Goal: Task Accomplishment & Management: Manage account settings

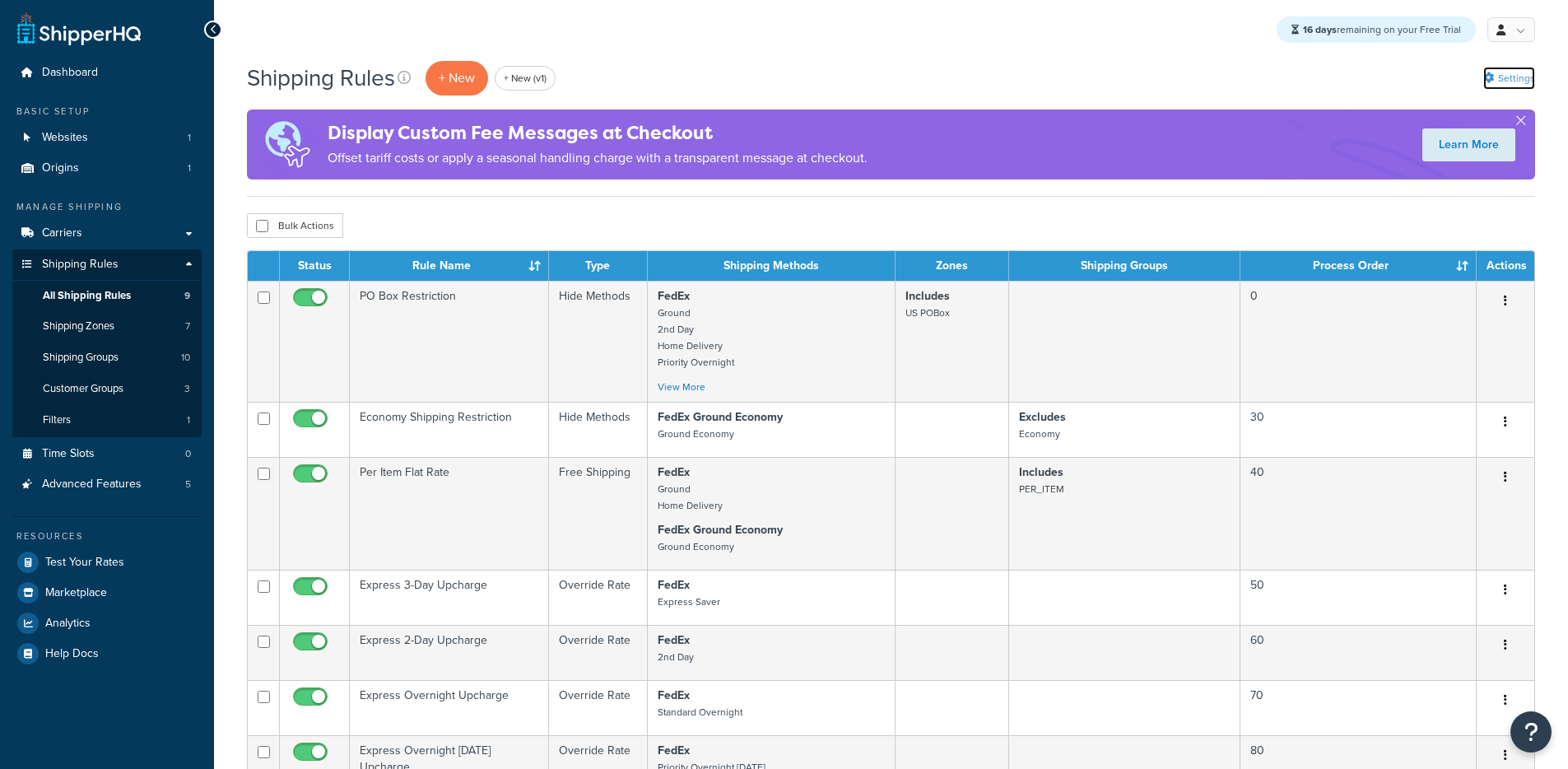
click at [1501, 81] on link "Settings" at bounding box center [1508, 78] width 52 height 23
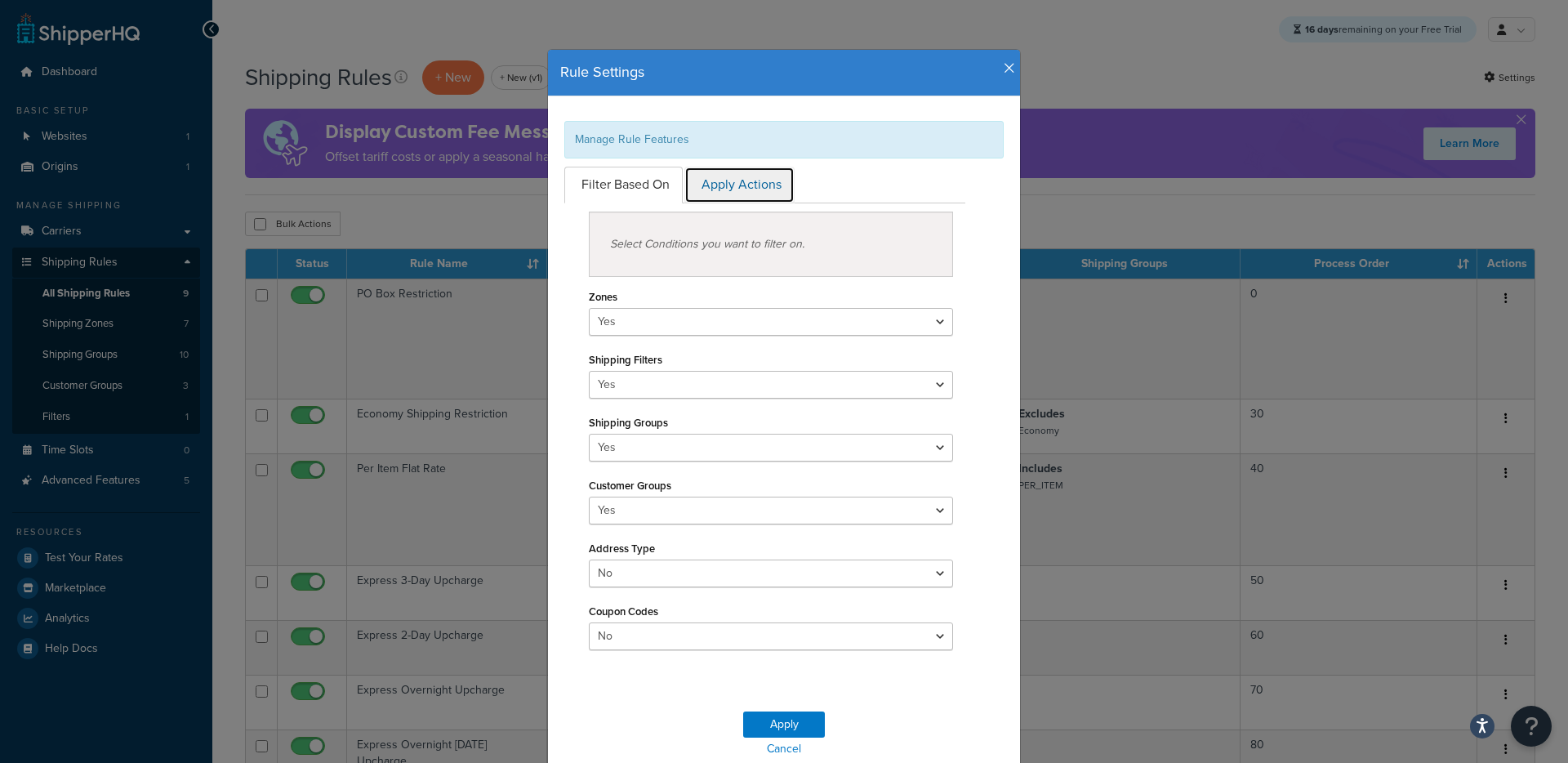
click at [733, 186] on link "Apply Actions" at bounding box center [740, 185] width 110 height 37
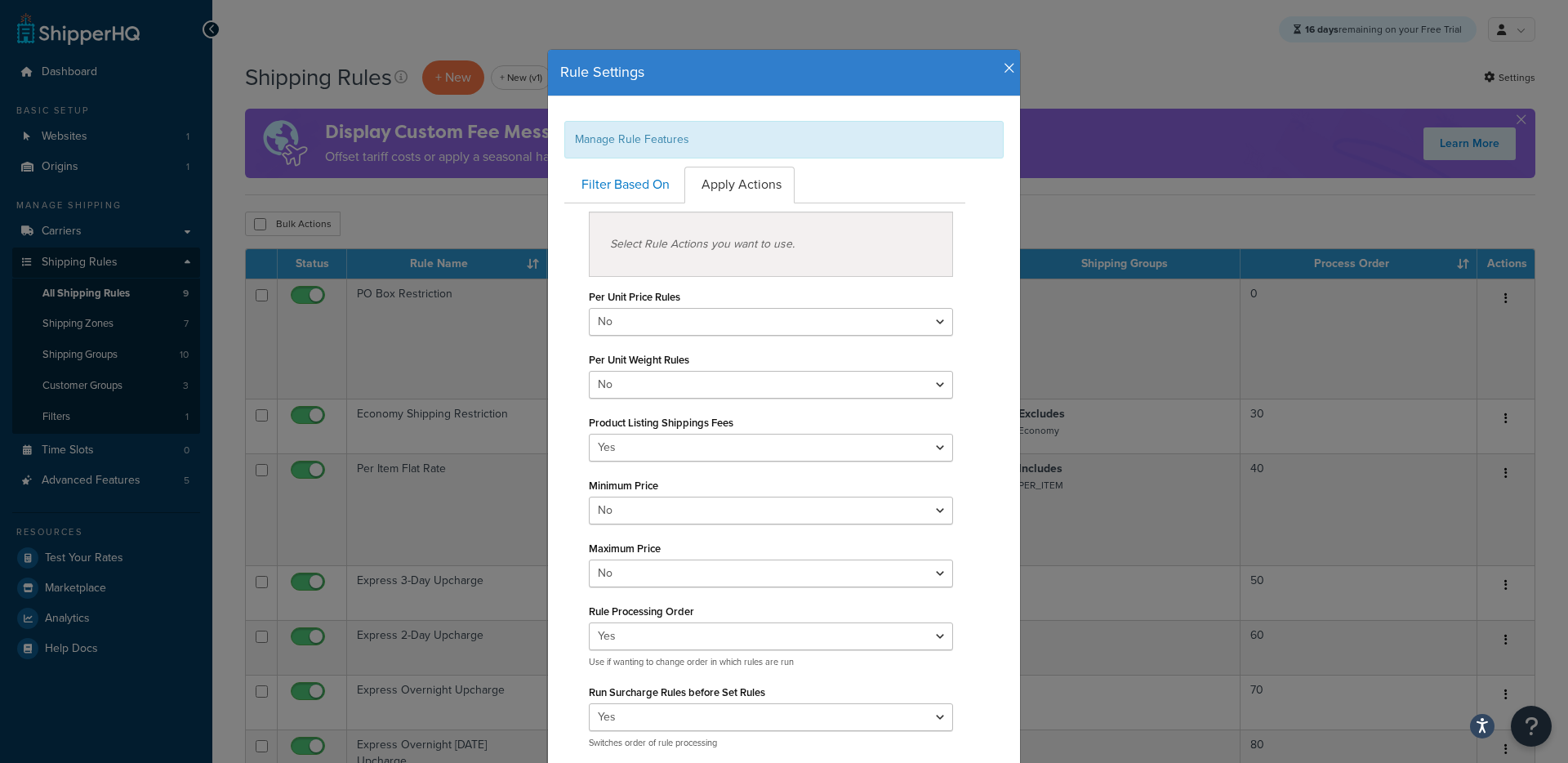
click at [999, 78] on h4 "Rule Settings" at bounding box center [783, 72] width 447 height 21
click at [1004, 72] on icon "button" at bounding box center [1009, 68] width 11 height 15
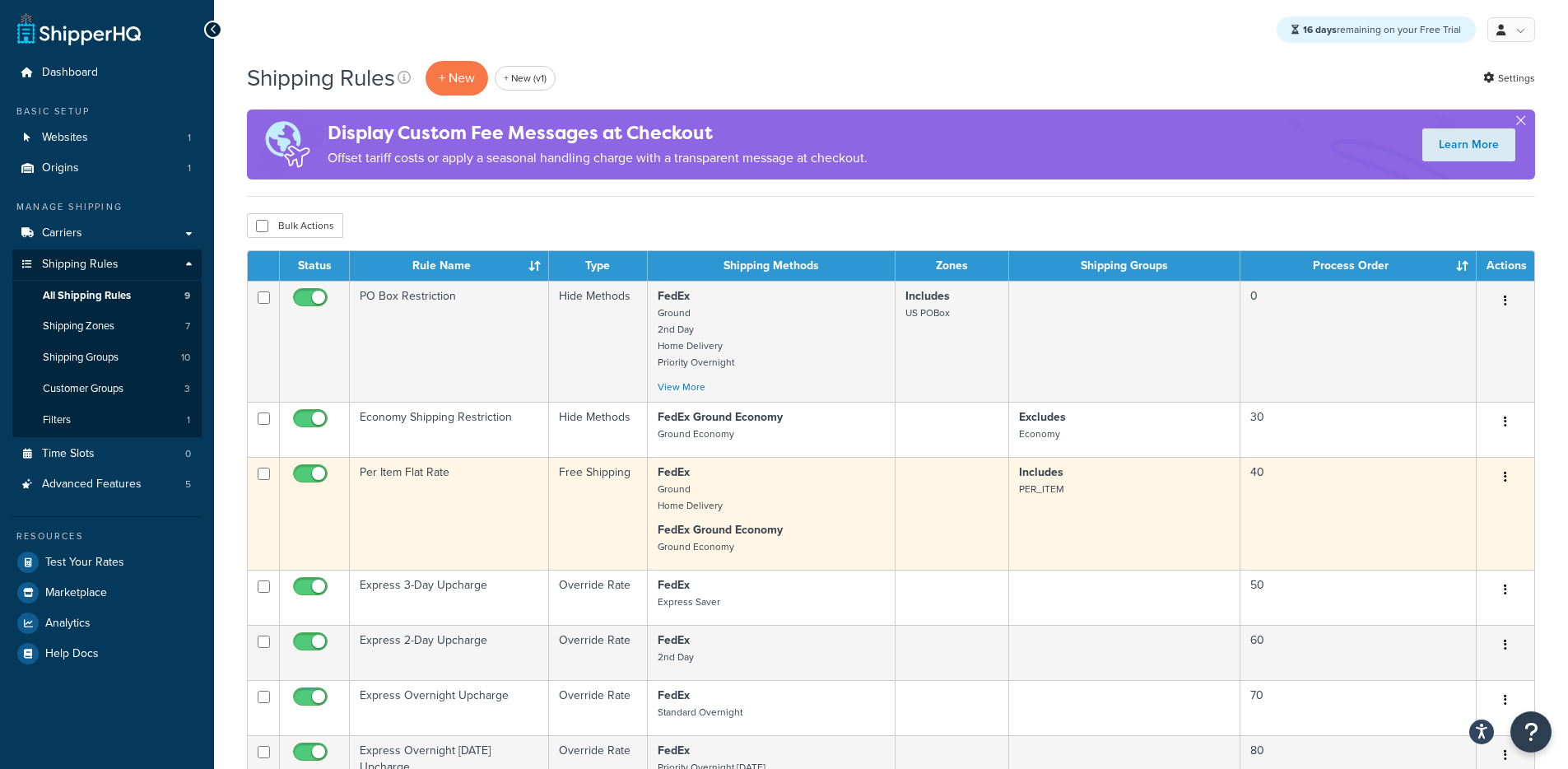
click at [461, 493] on td "Per Item Flat Rate" at bounding box center [449, 513] width 200 height 112
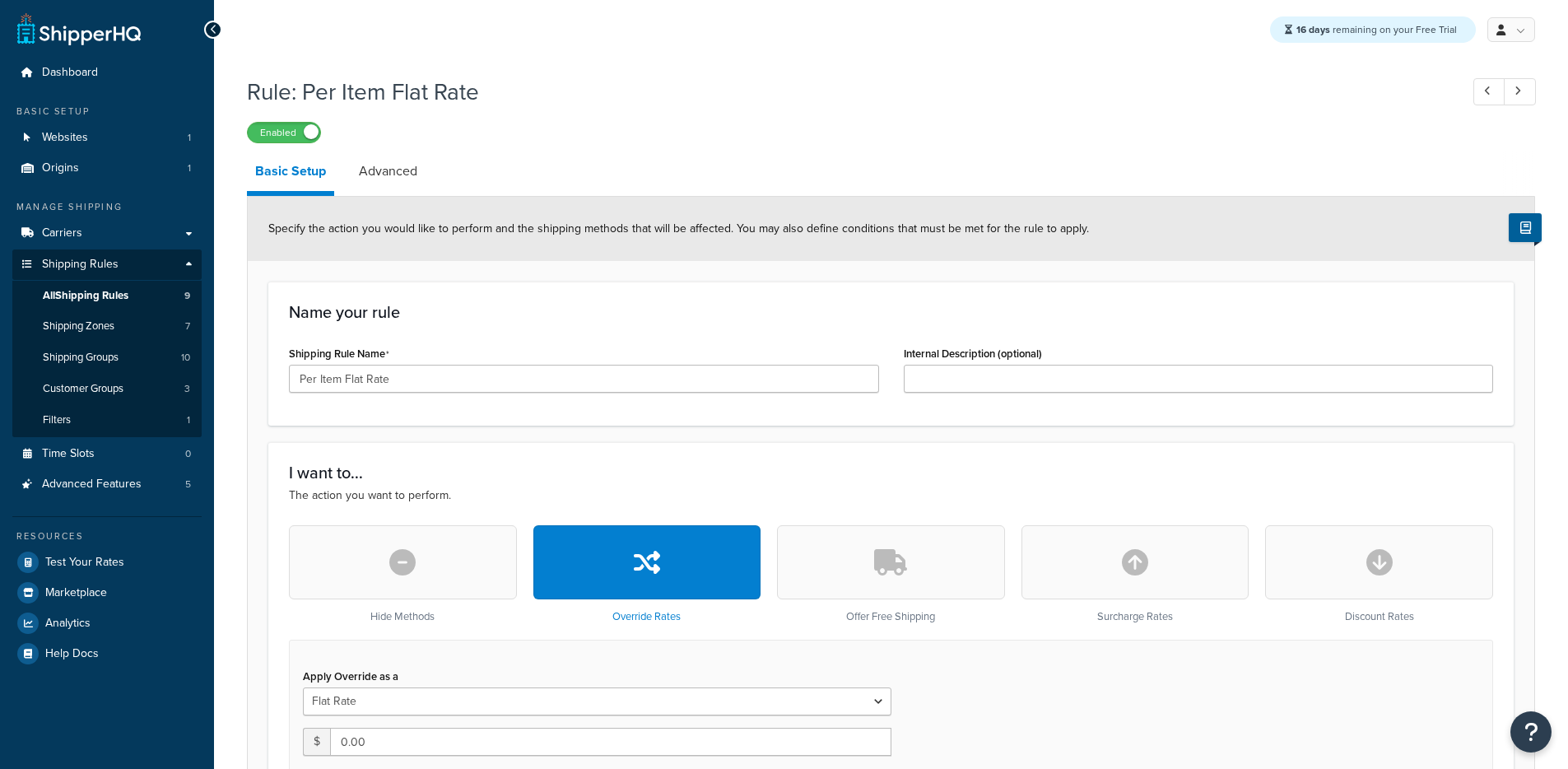
select select "ITEM"
click at [417, 187] on link "Advanced" at bounding box center [388, 170] width 75 height 40
select select "shipping_price"
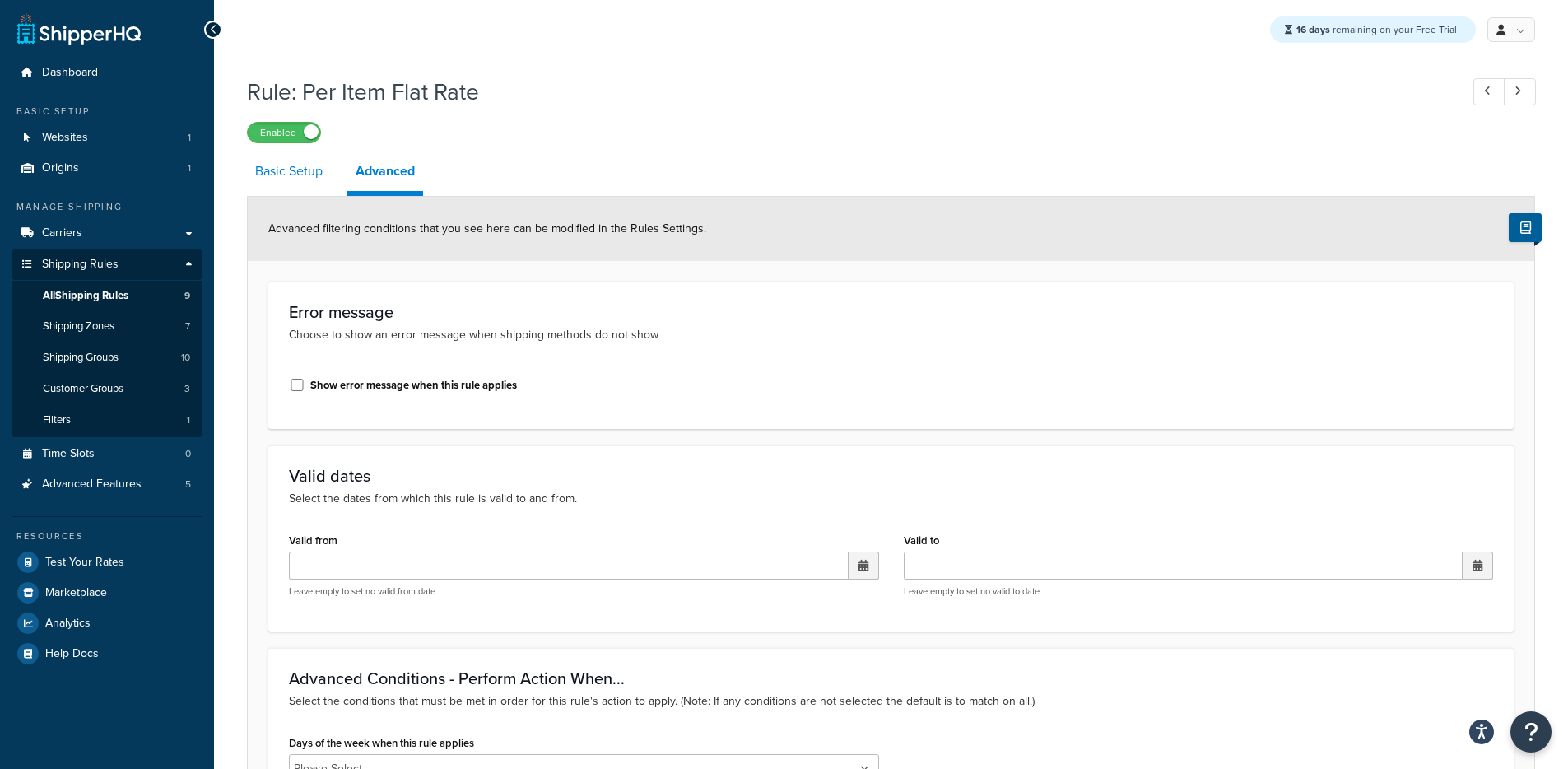
click at [283, 181] on link "Basic Setup" at bounding box center [289, 170] width 84 height 40
select select "ITEM"
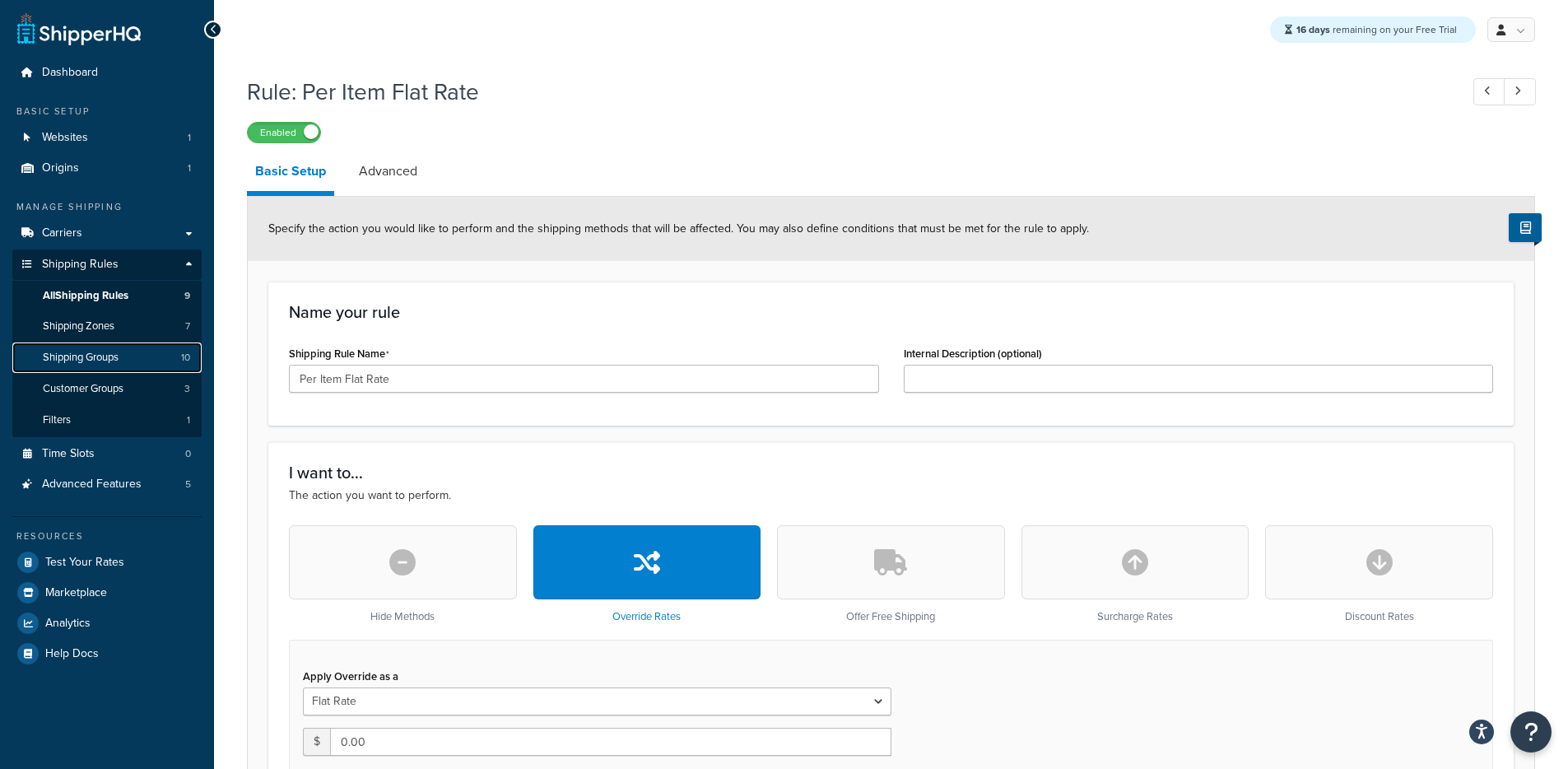
click at [125, 359] on link "Shipping Groups 10" at bounding box center [106, 358] width 189 height 31
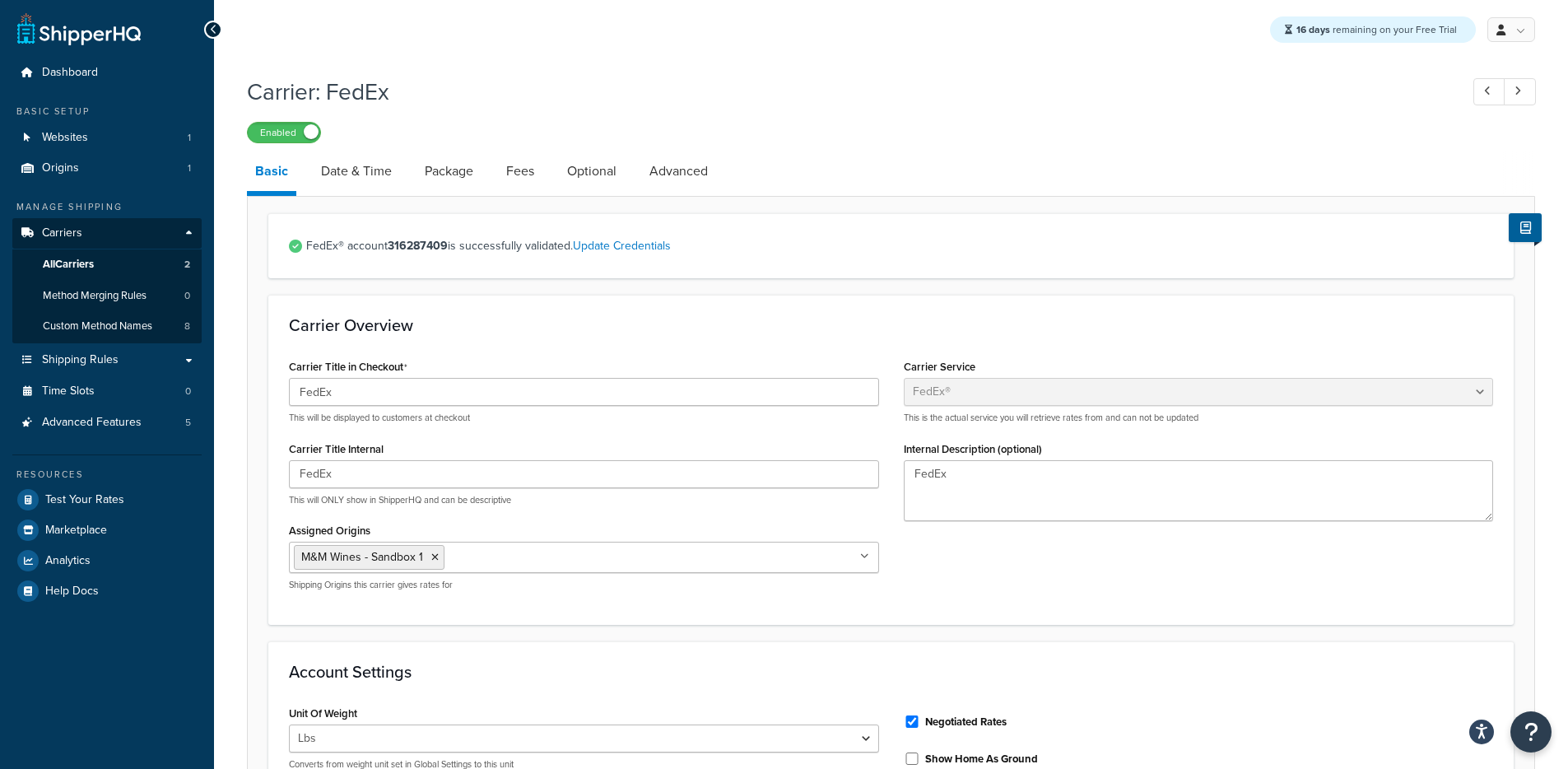
select select "fedEx"
select select "REGULAR_PICKUP"
select select "YOUR_PACKAGING"
click at [361, 170] on link "Date & Time" at bounding box center [356, 170] width 87 height 40
select select "E"
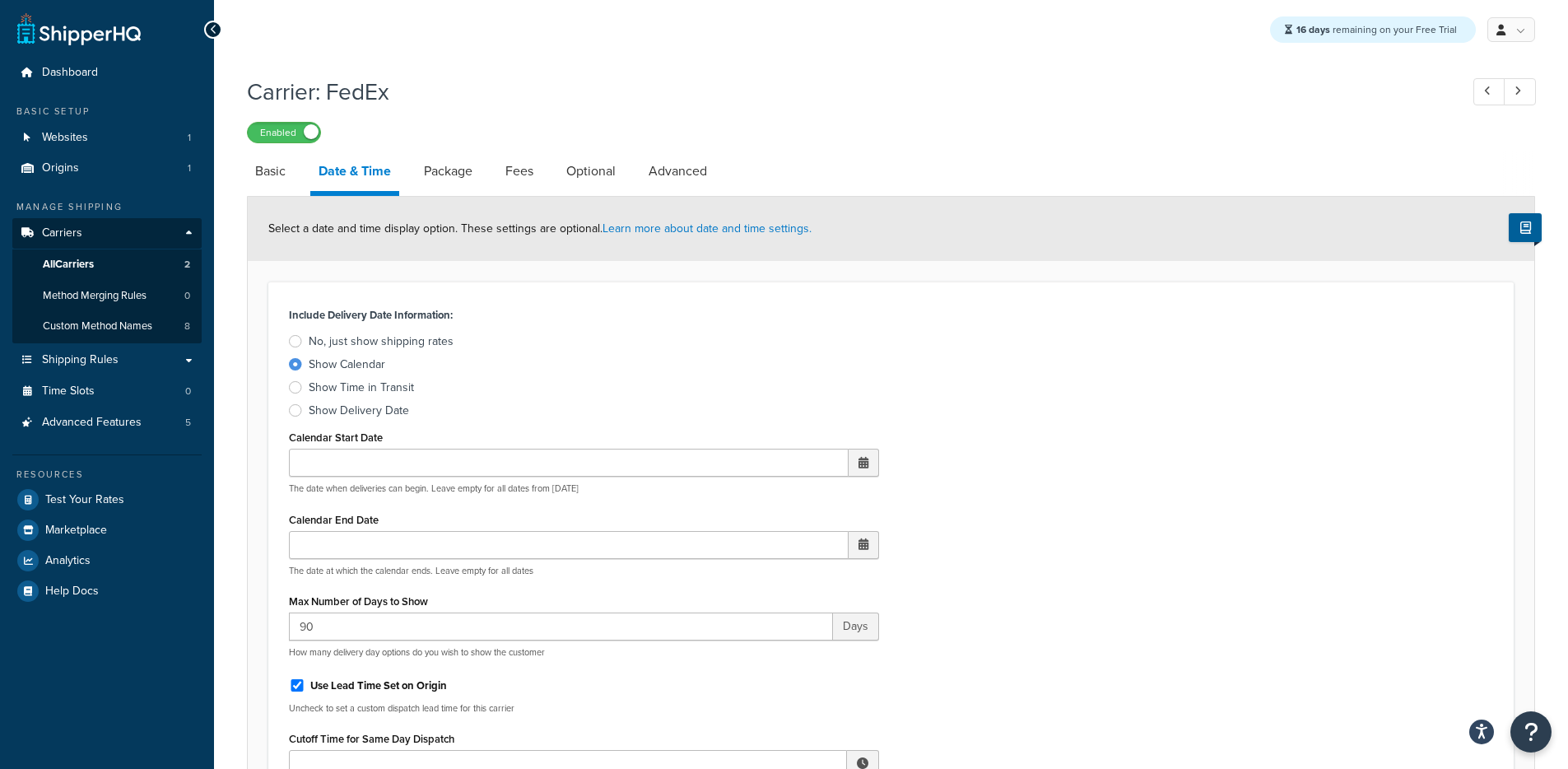
click at [344, 410] on div "Show Delivery Date" at bounding box center [359, 410] width 100 height 17
click at [0, 0] on input "Show Delivery Date" at bounding box center [0, 0] width 0 height 0
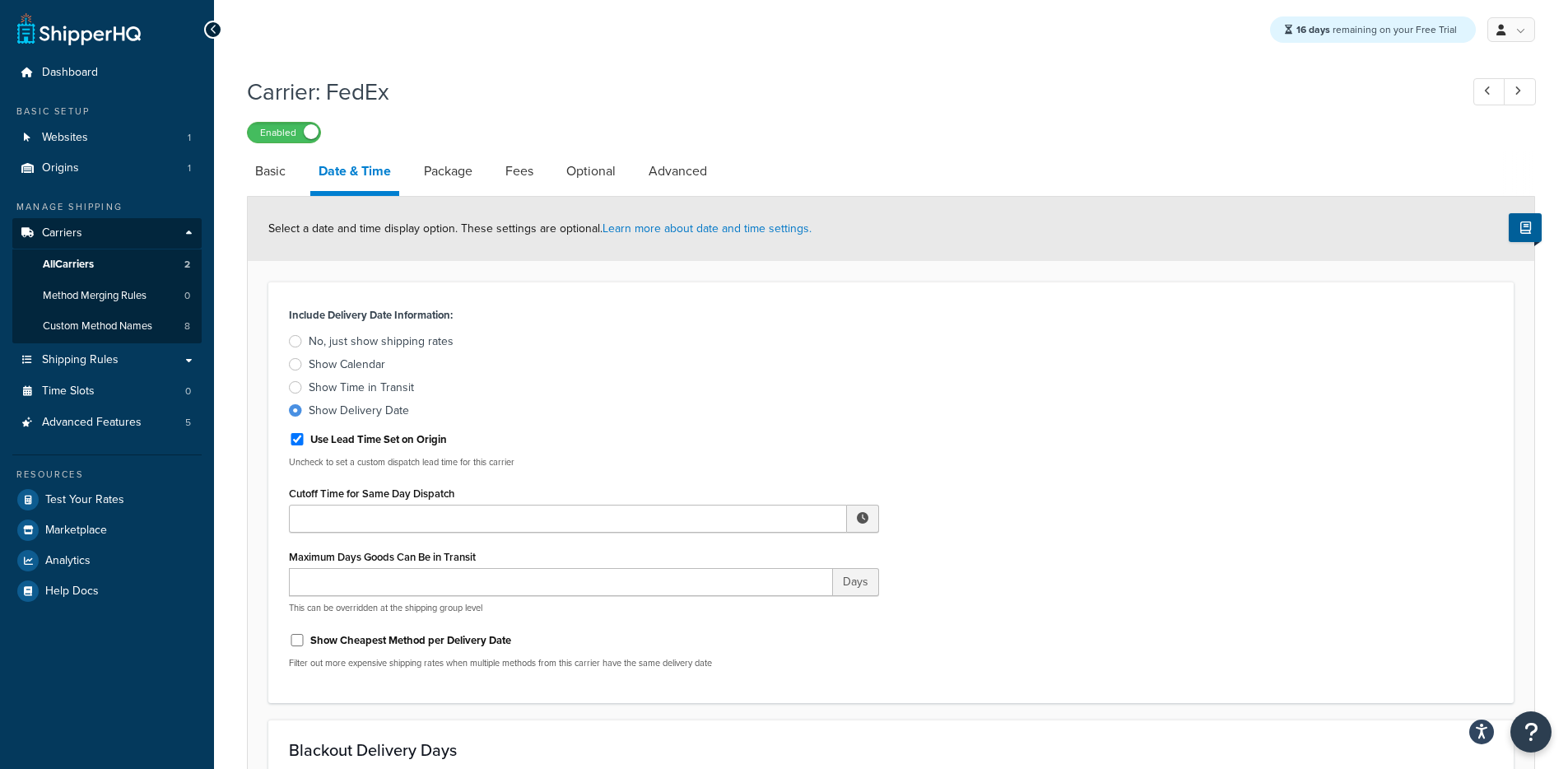
scroll to position [754, 0]
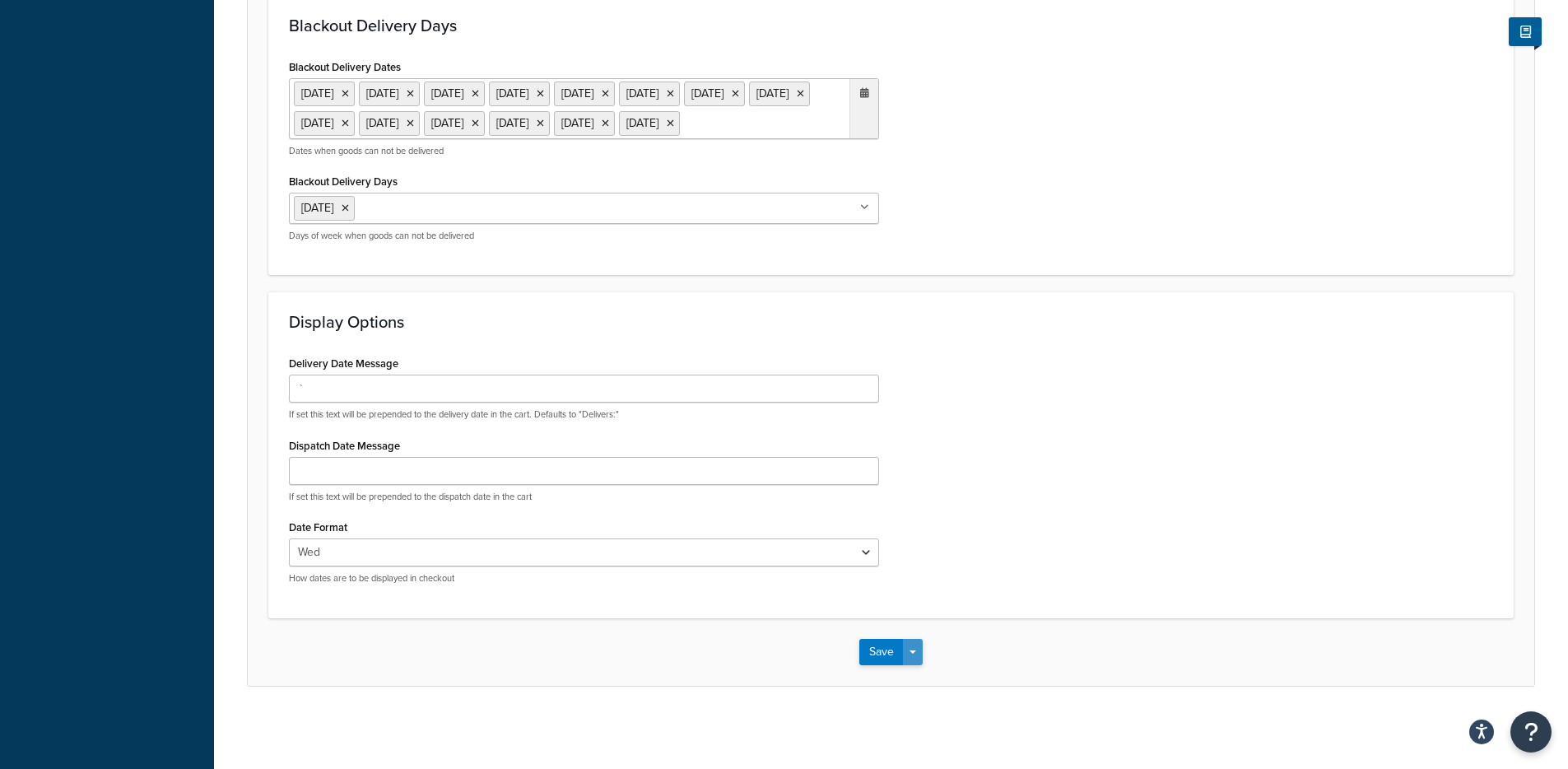
click at [917, 649] on button "Save Dropdown" at bounding box center [912, 652] width 19 height 26
click at [924, 677] on button "Save and Edit" at bounding box center [919, 682] width 120 height 34
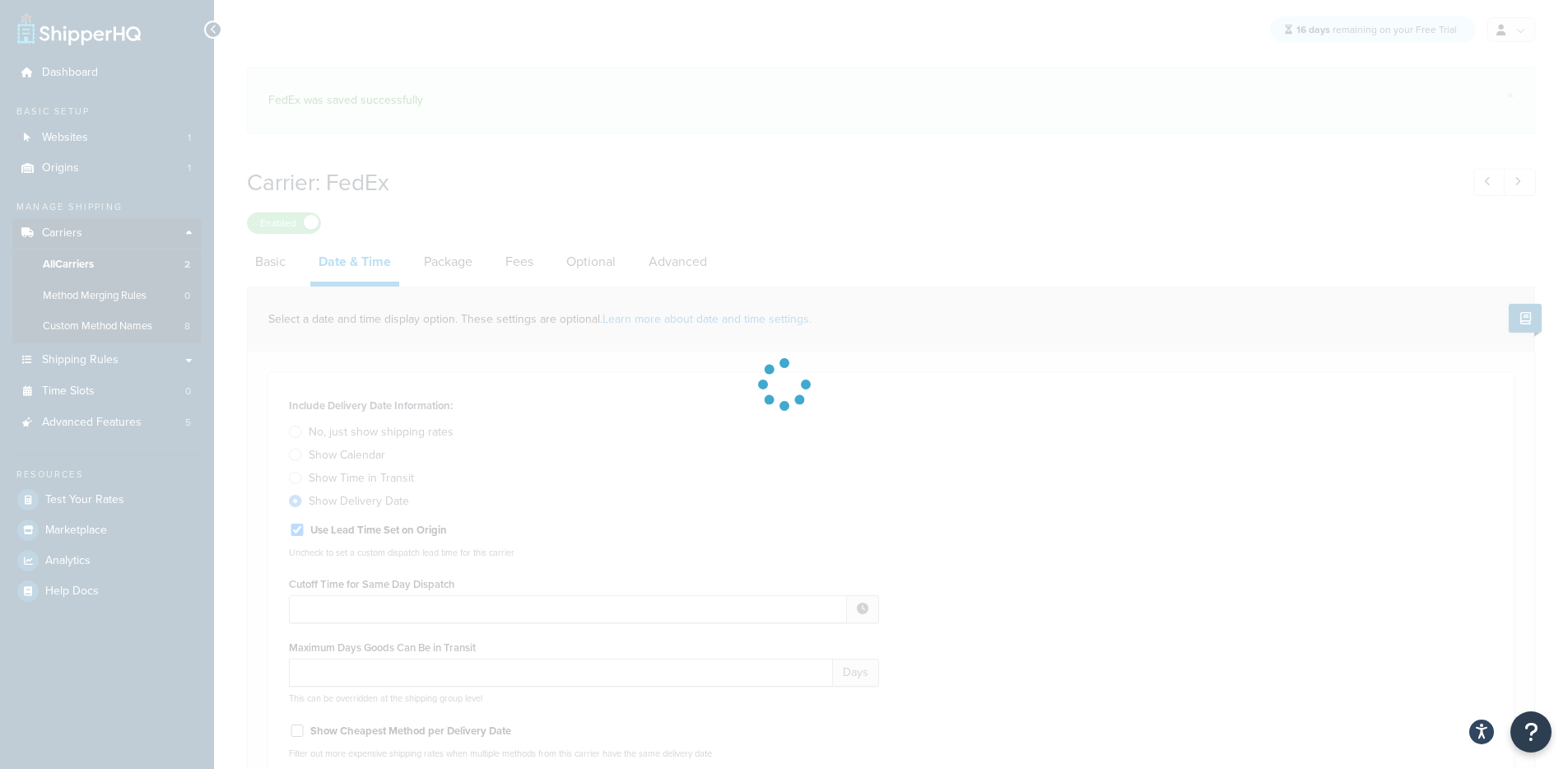
select select "E"
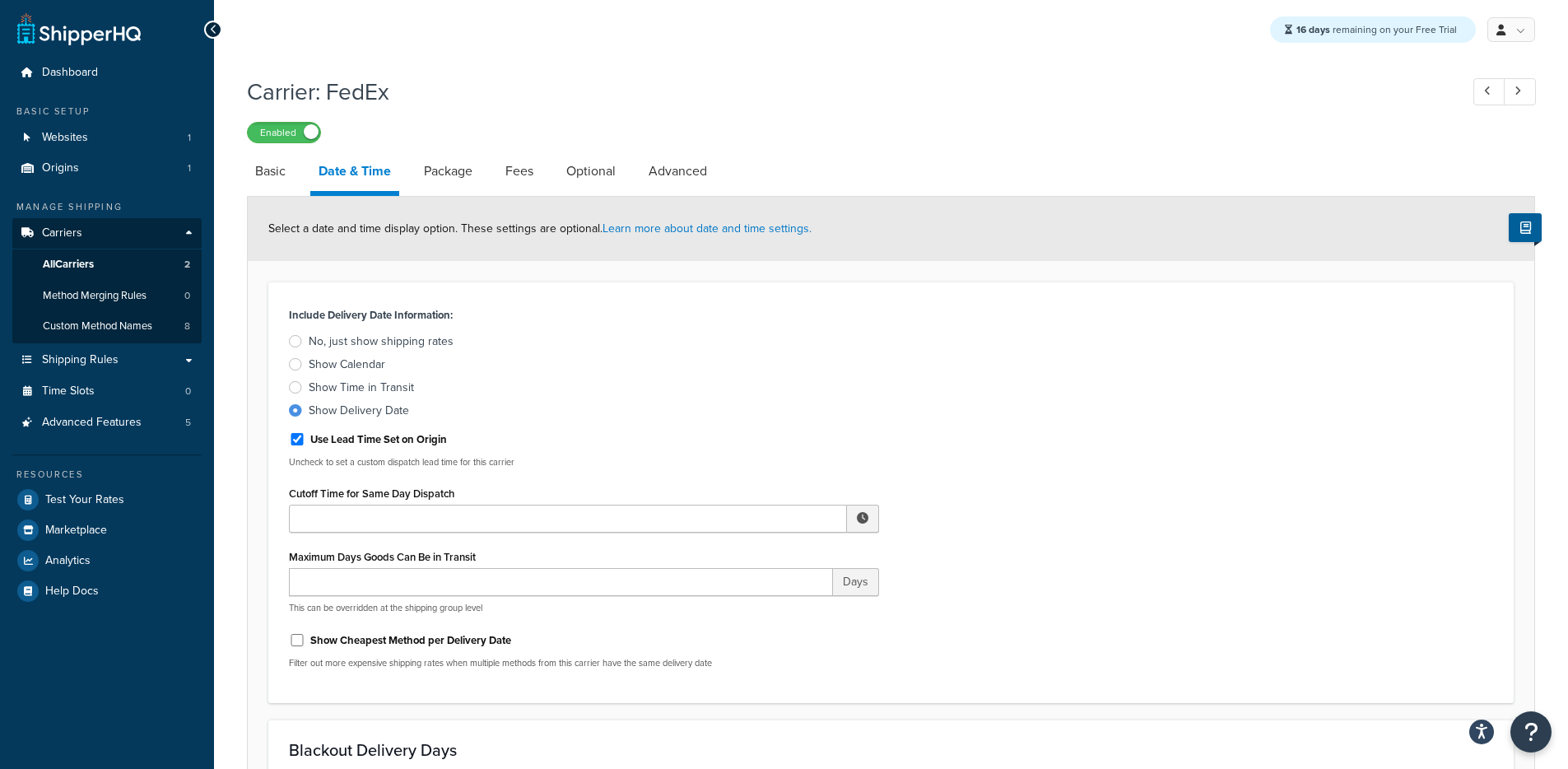
click at [375, 368] on div "Show Calendar" at bounding box center [346, 364] width 76 height 17
click at [0, 0] on input "Show Calendar" at bounding box center [0, 0] width 0 height 0
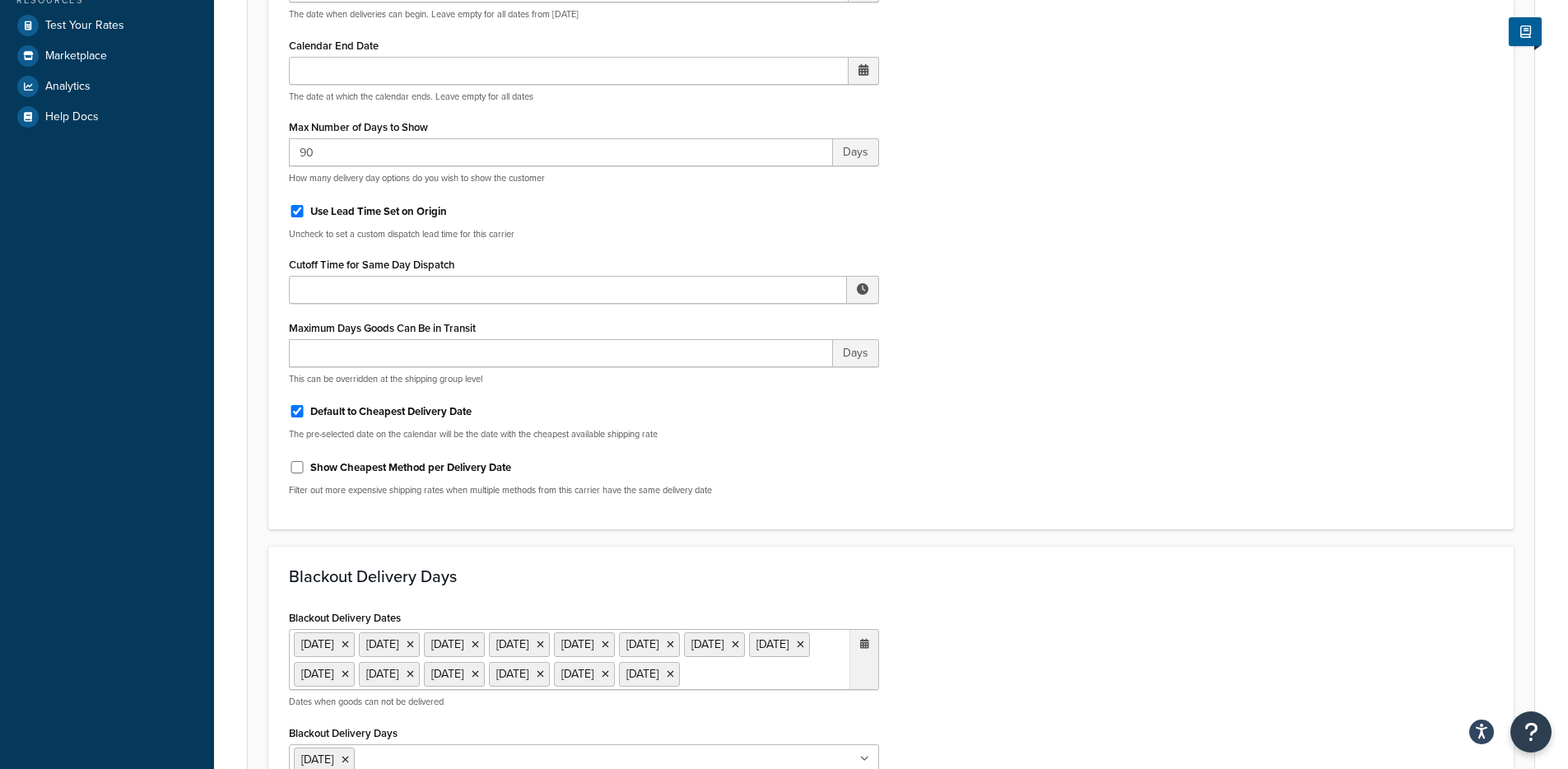
scroll to position [890, 0]
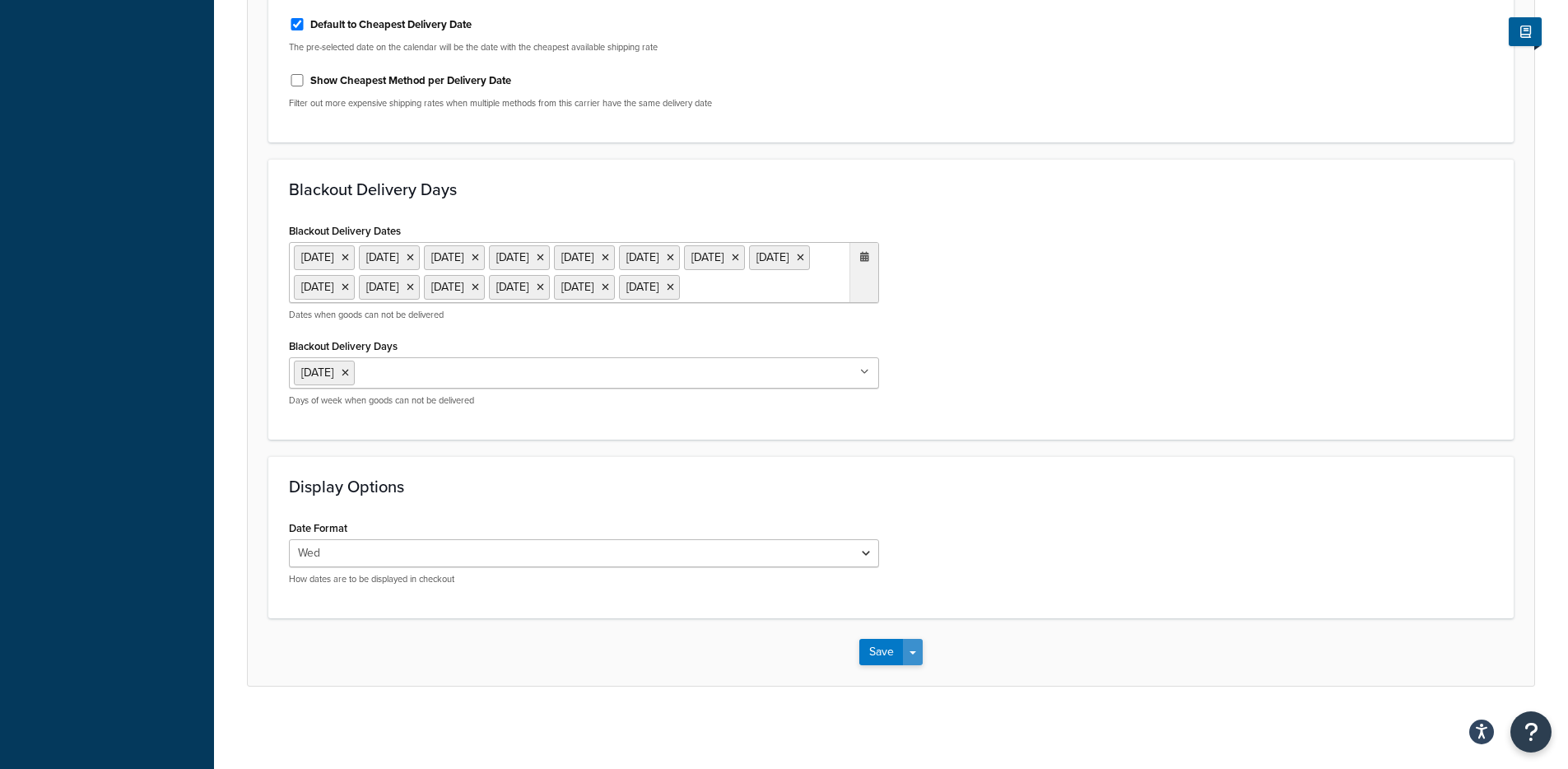
click at [922, 649] on div "Save Save Dropdown Save and Edit" at bounding box center [890, 651] width 1286 height 68
click at [919, 663] on button "Save Dropdown" at bounding box center [912, 652] width 19 height 26
click at [921, 674] on button "Save and Edit" at bounding box center [919, 682] width 120 height 34
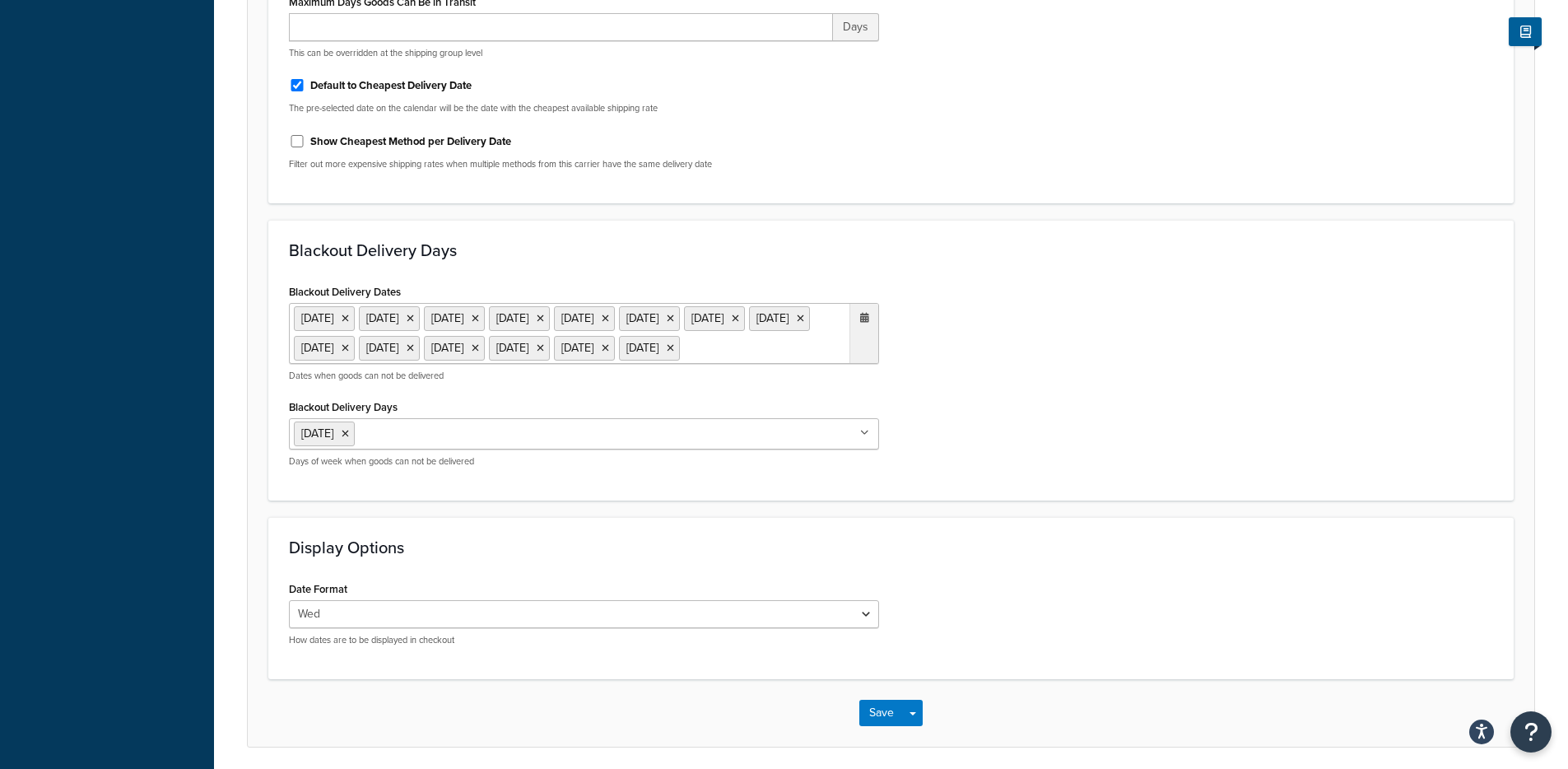
scroll to position [0, 0]
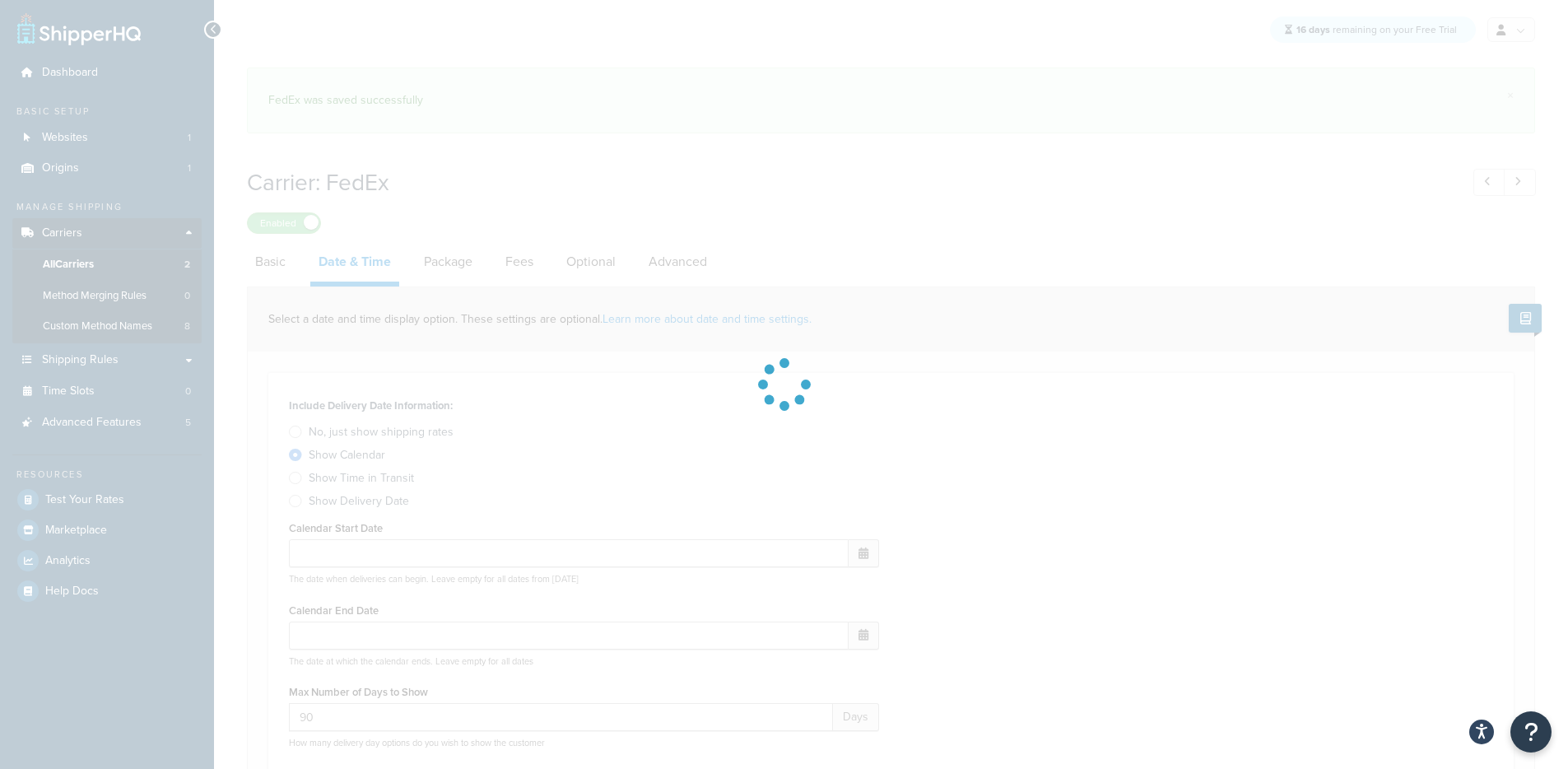
select select "E"
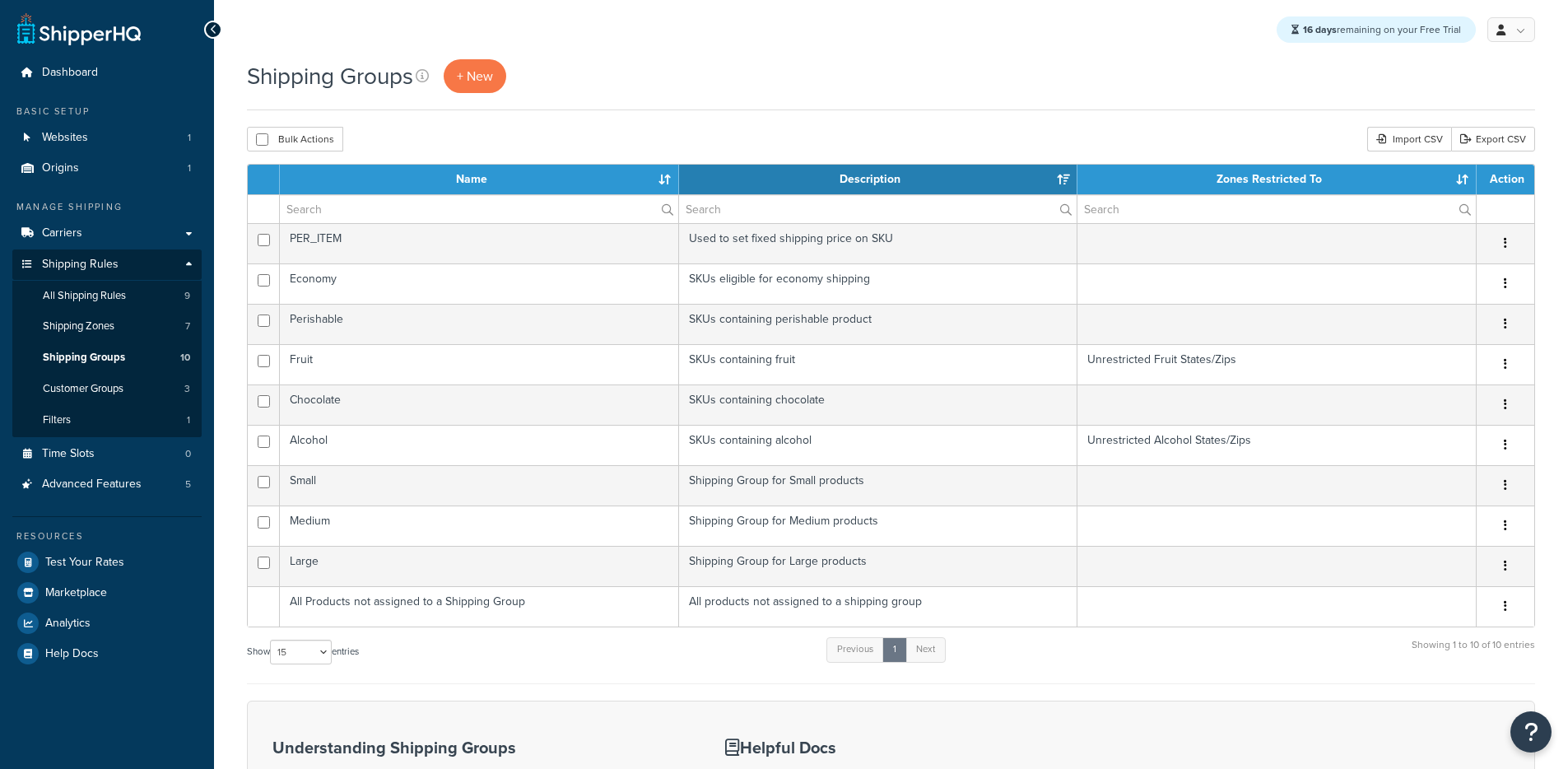
select select "15"
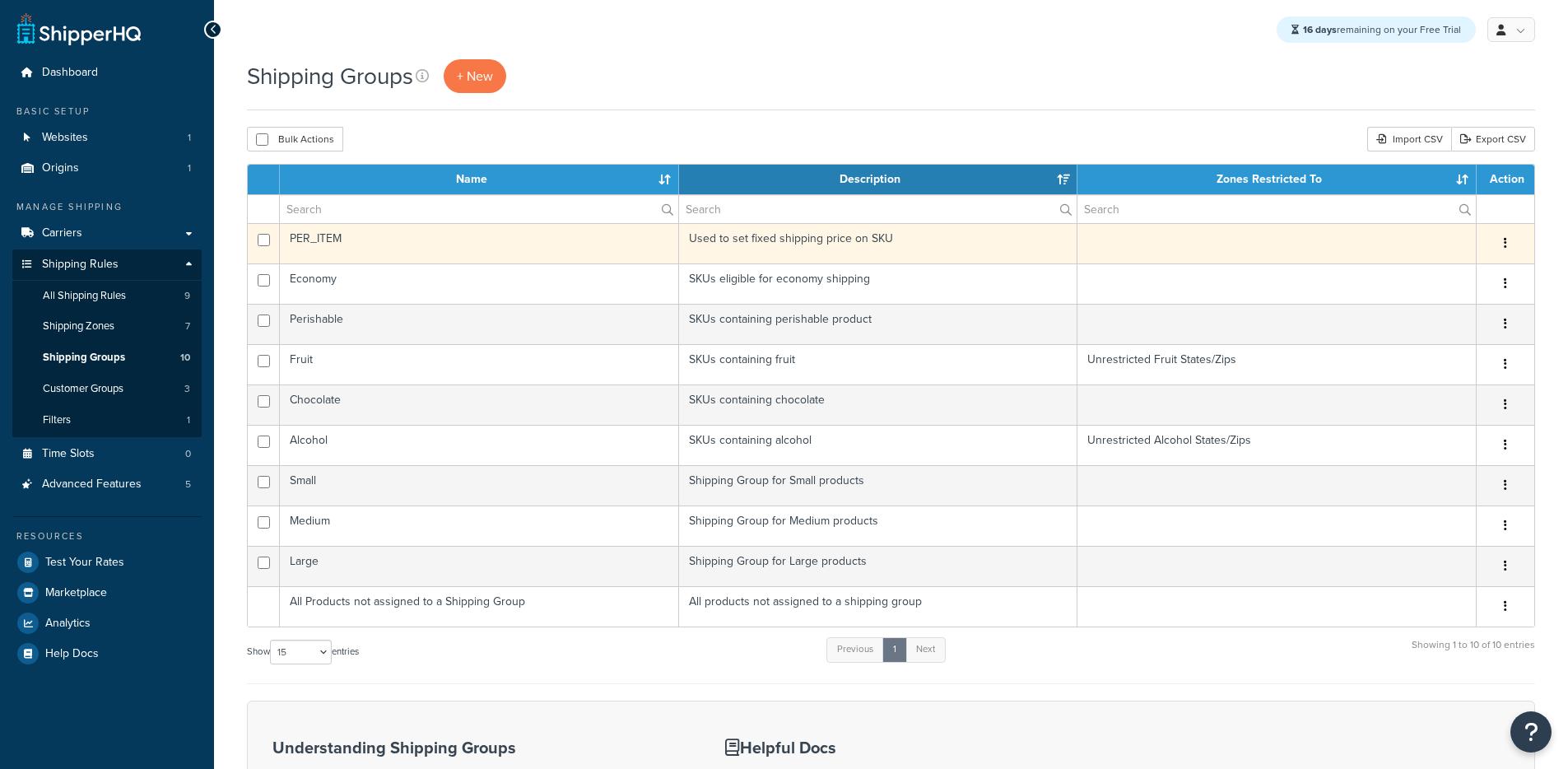
click at [352, 249] on td "PER_ITEM" at bounding box center [479, 243] width 399 height 40
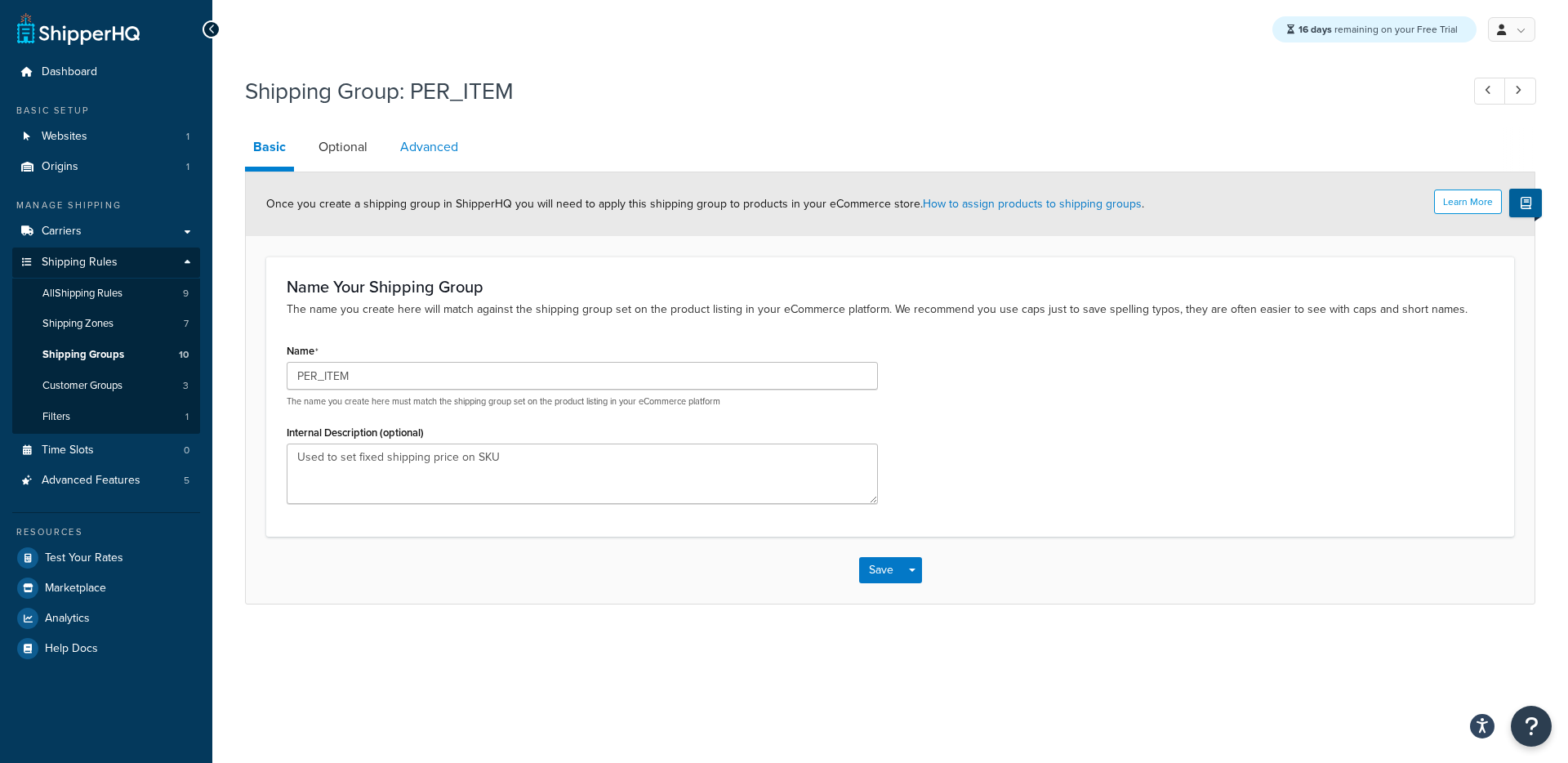
click at [438, 151] on link "Advanced" at bounding box center [428, 146] width 74 height 39
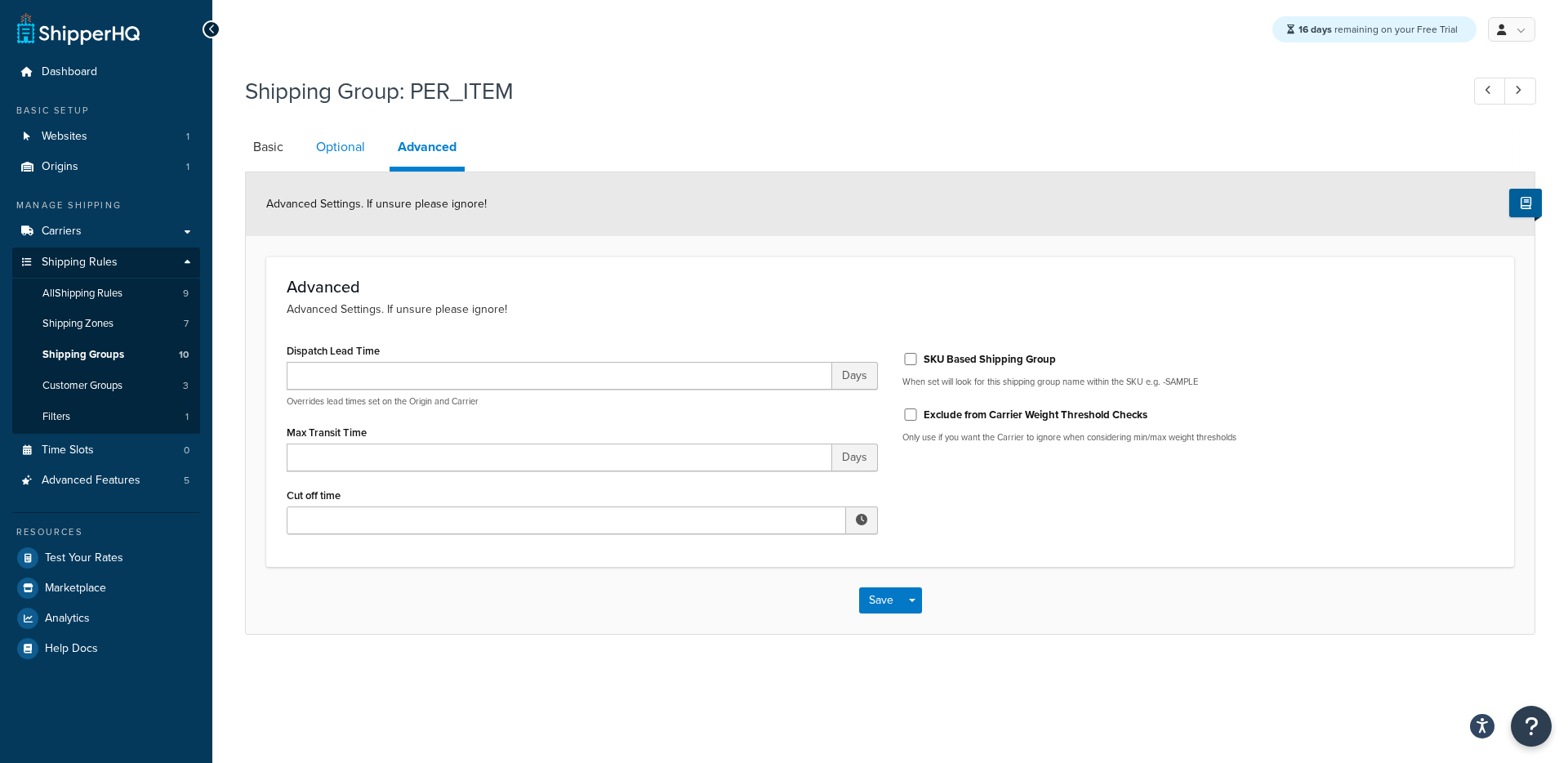
click at [365, 150] on link "Optional" at bounding box center [340, 146] width 65 height 39
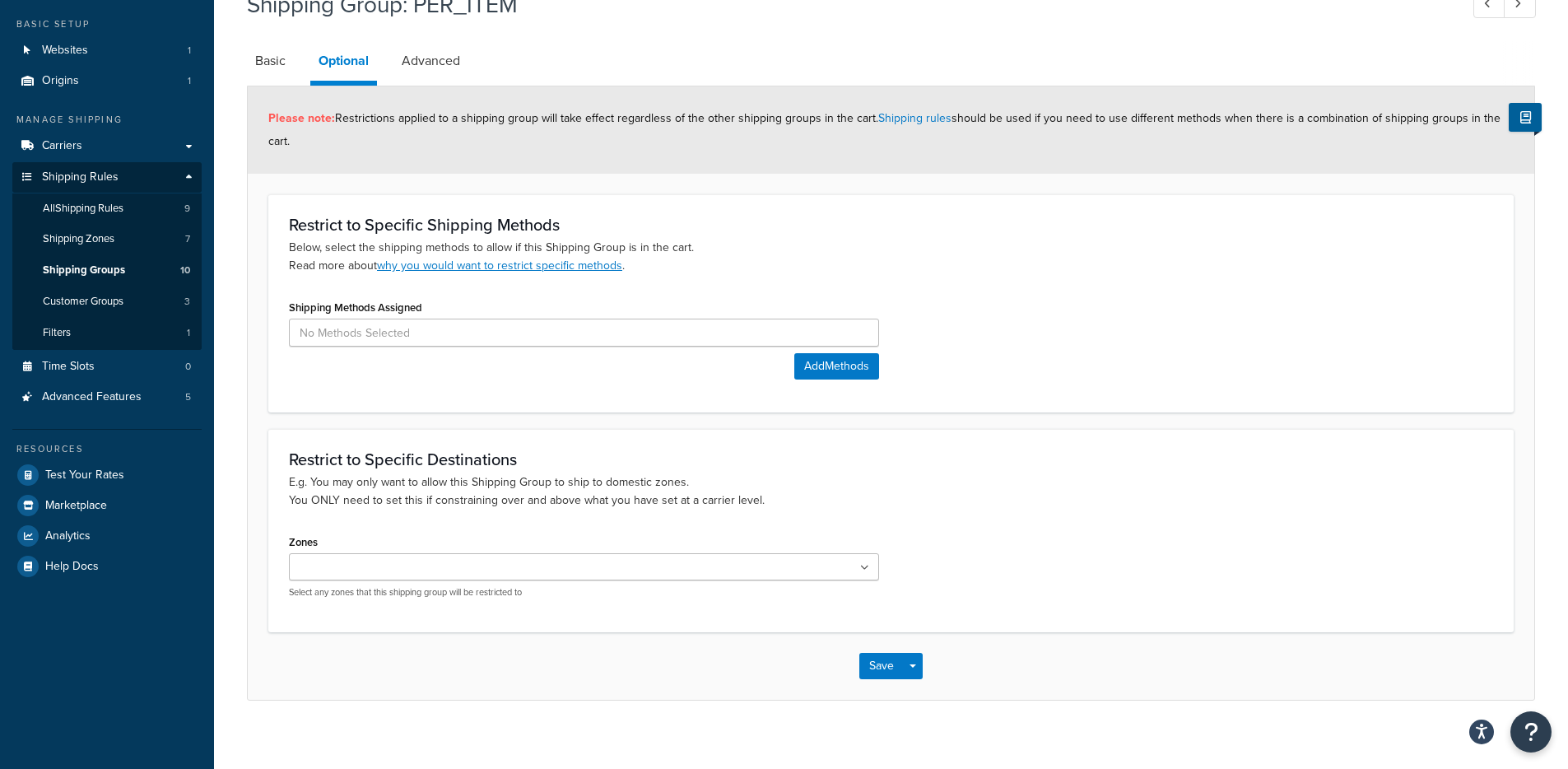
scroll to position [101, 0]
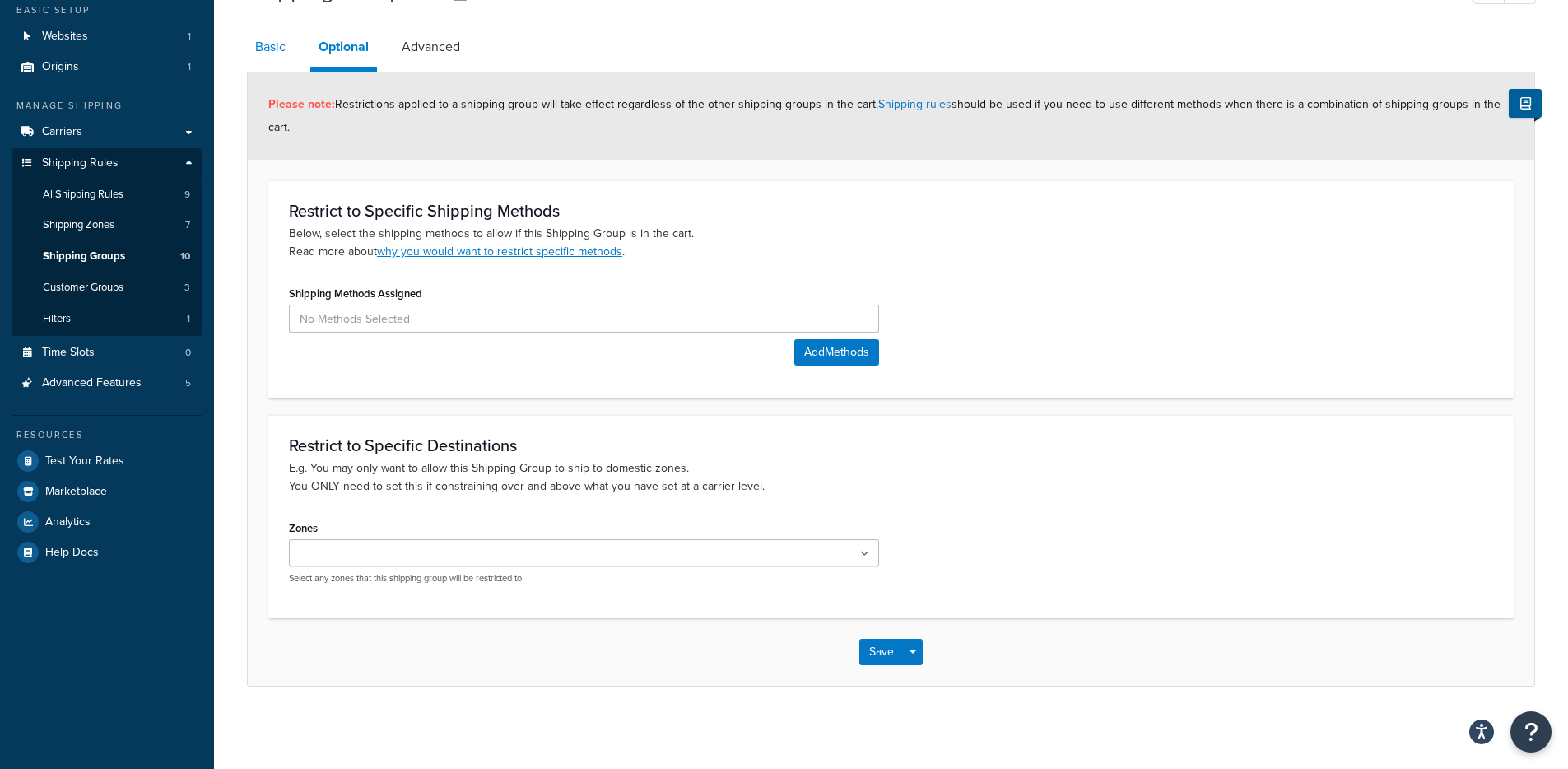
click at [281, 58] on link "Basic" at bounding box center [270, 47] width 47 height 40
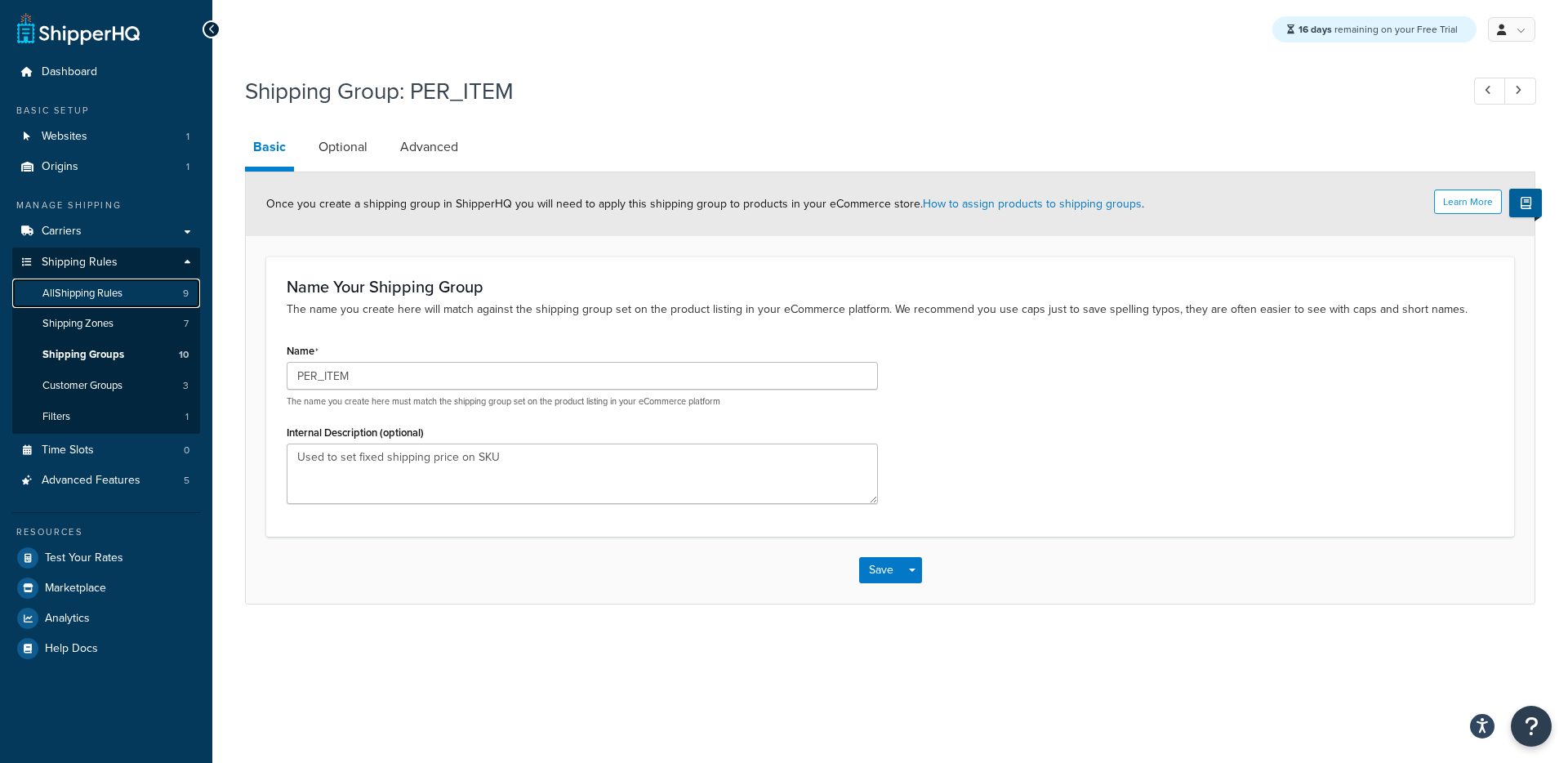
click at [117, 293] on span "All Shipping Rules" at bounding box center [83, 294] width 80 height 14
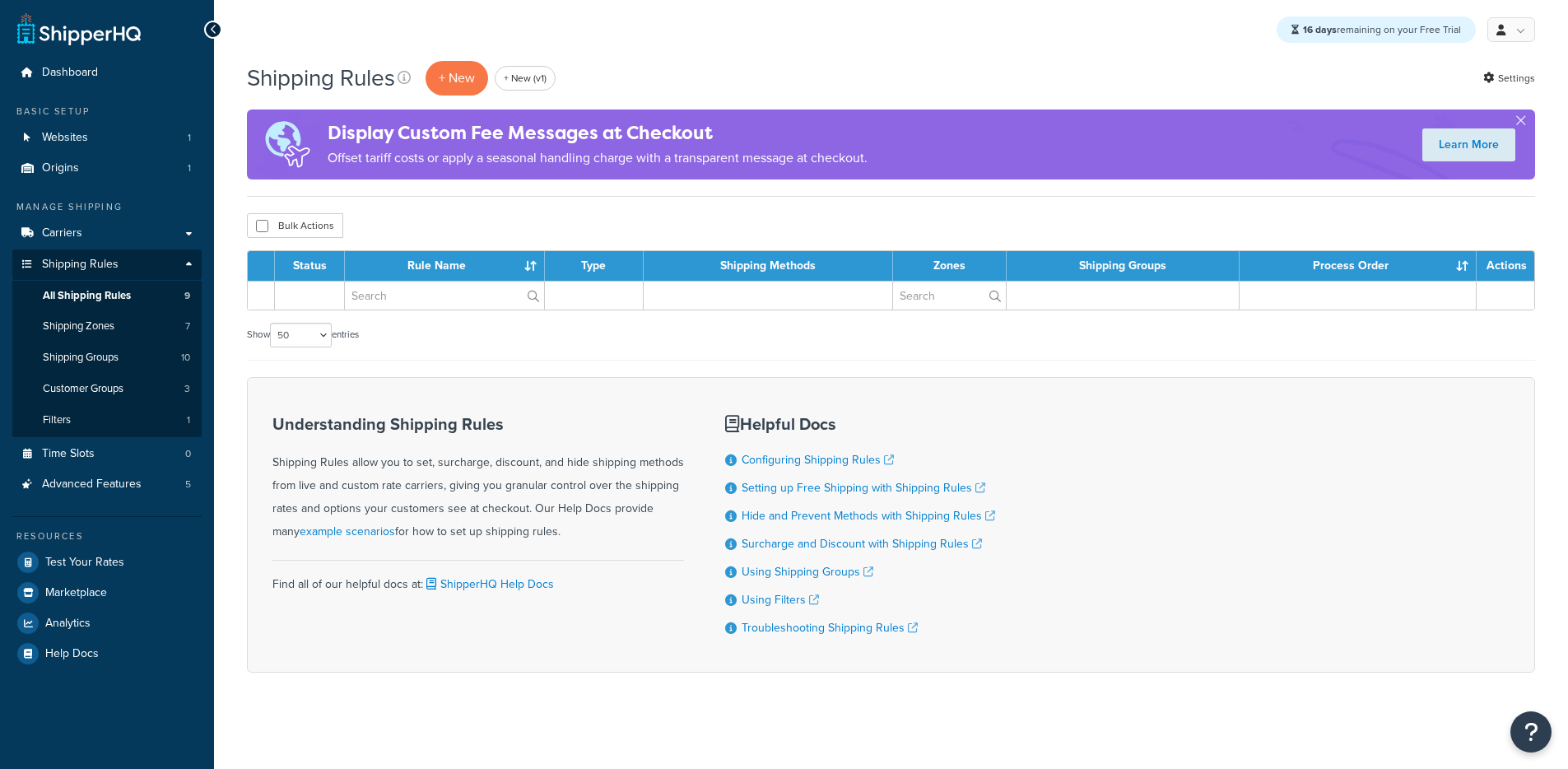
select select "50"
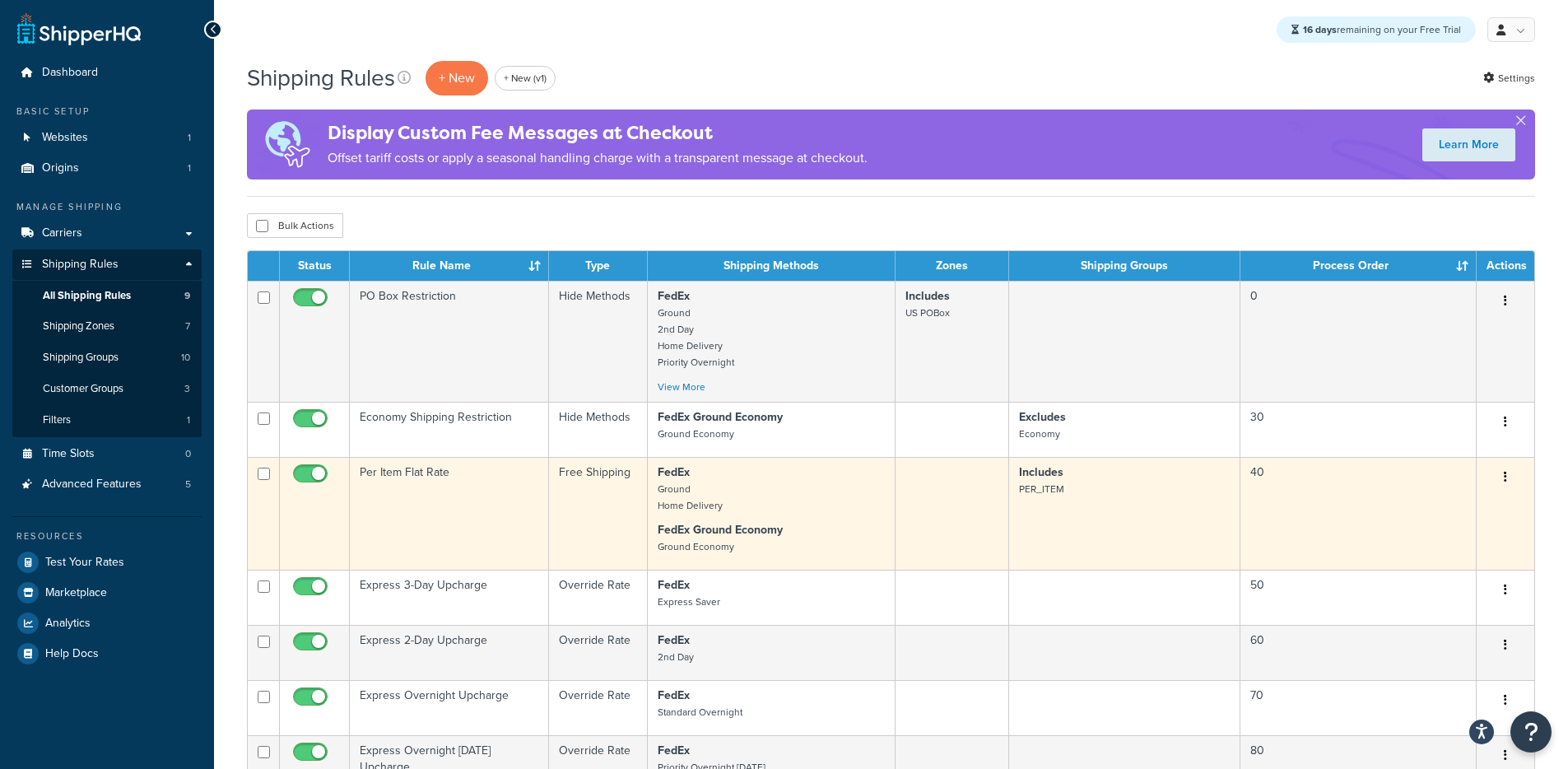
click at [432, 475] on td "Per Item Flat Rate" at bounding box center [449, 513] width 200 height 112
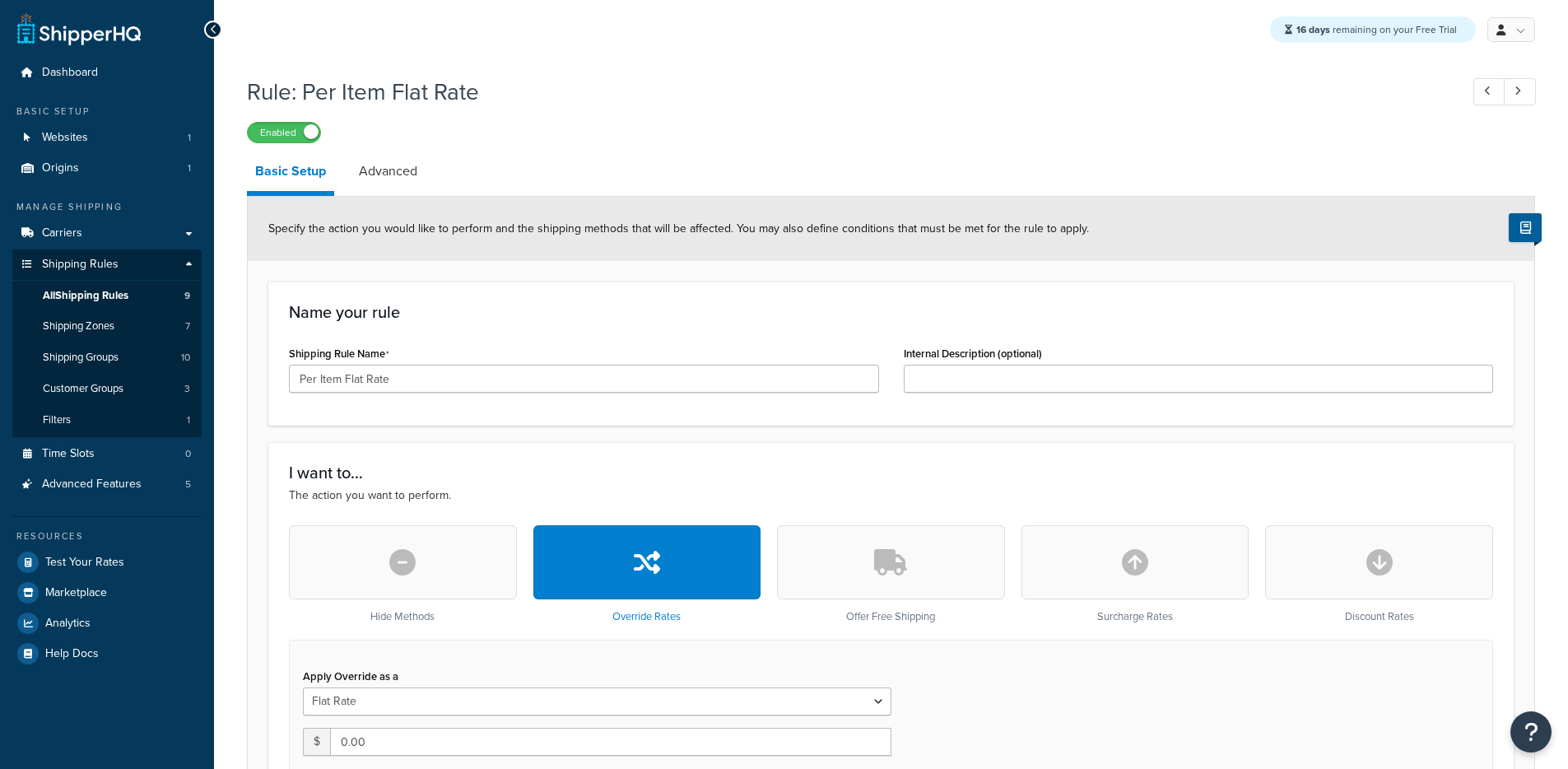
select select "ITEM"
click at [383, 170] on link "Advanced" at bounding box center [388, 170] width 75 height 40
select select "shipping_price"
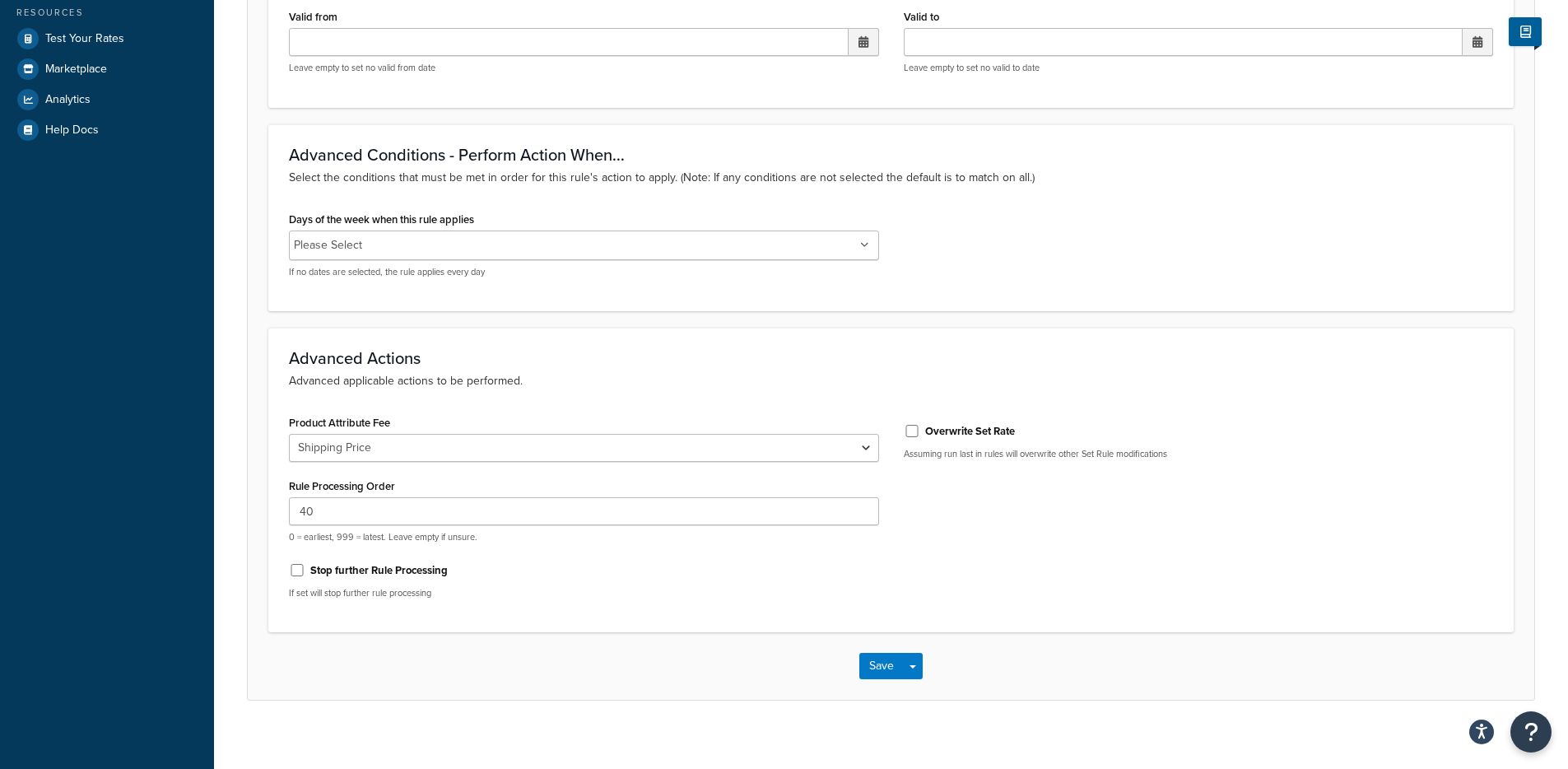
scroll to position [537, 0]
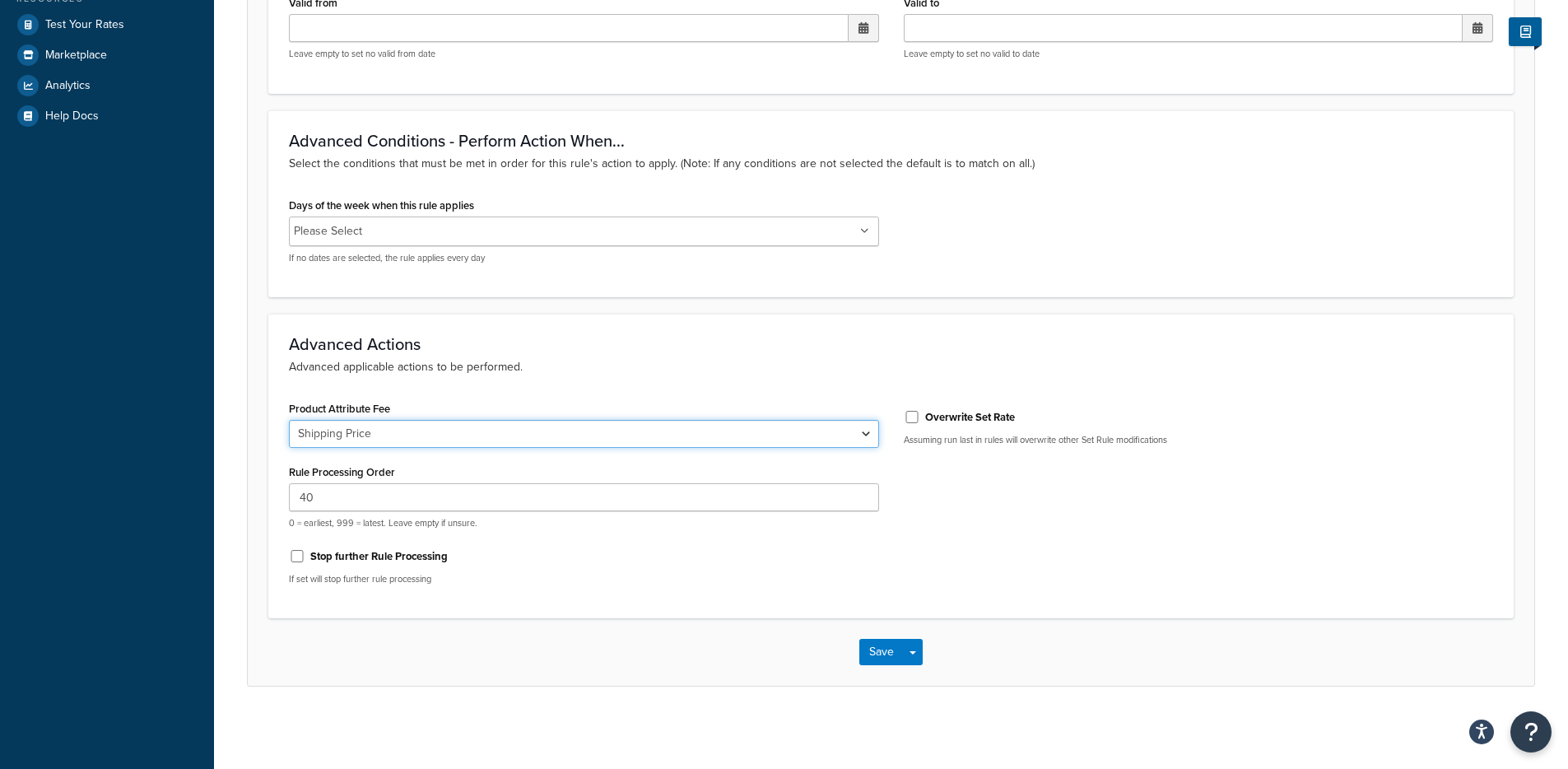
click at [437, 433] on select "Shipping Price" at bounding box center [584, 434] width 590 height 28
click at [289, 420] on select "Shipping Price" at bounding box center [584, 434] width 590 height 28
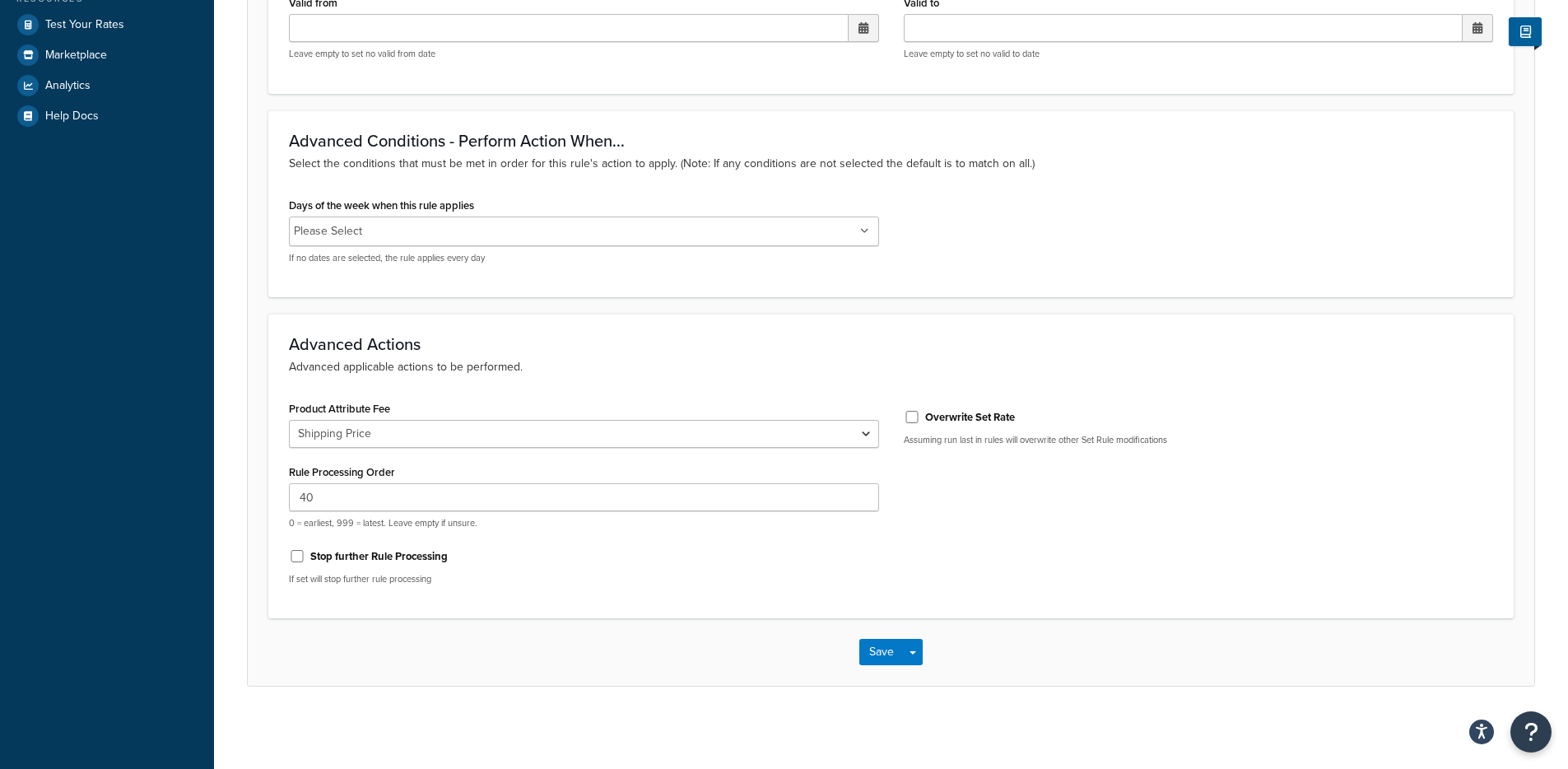
click at [931, 653] on div "Save Save Dropdown Save and Edit Save and Duplicate Save and Create New" at bounding box center [890, 651] width 1286 height 68
click at [921, 658] on button "Save Dropdown" at bounding box center [912, 652] width 19 height 26
click at [918, 669] on button "Save and Edit" at bounding box center [939, 682] width 159 height 34
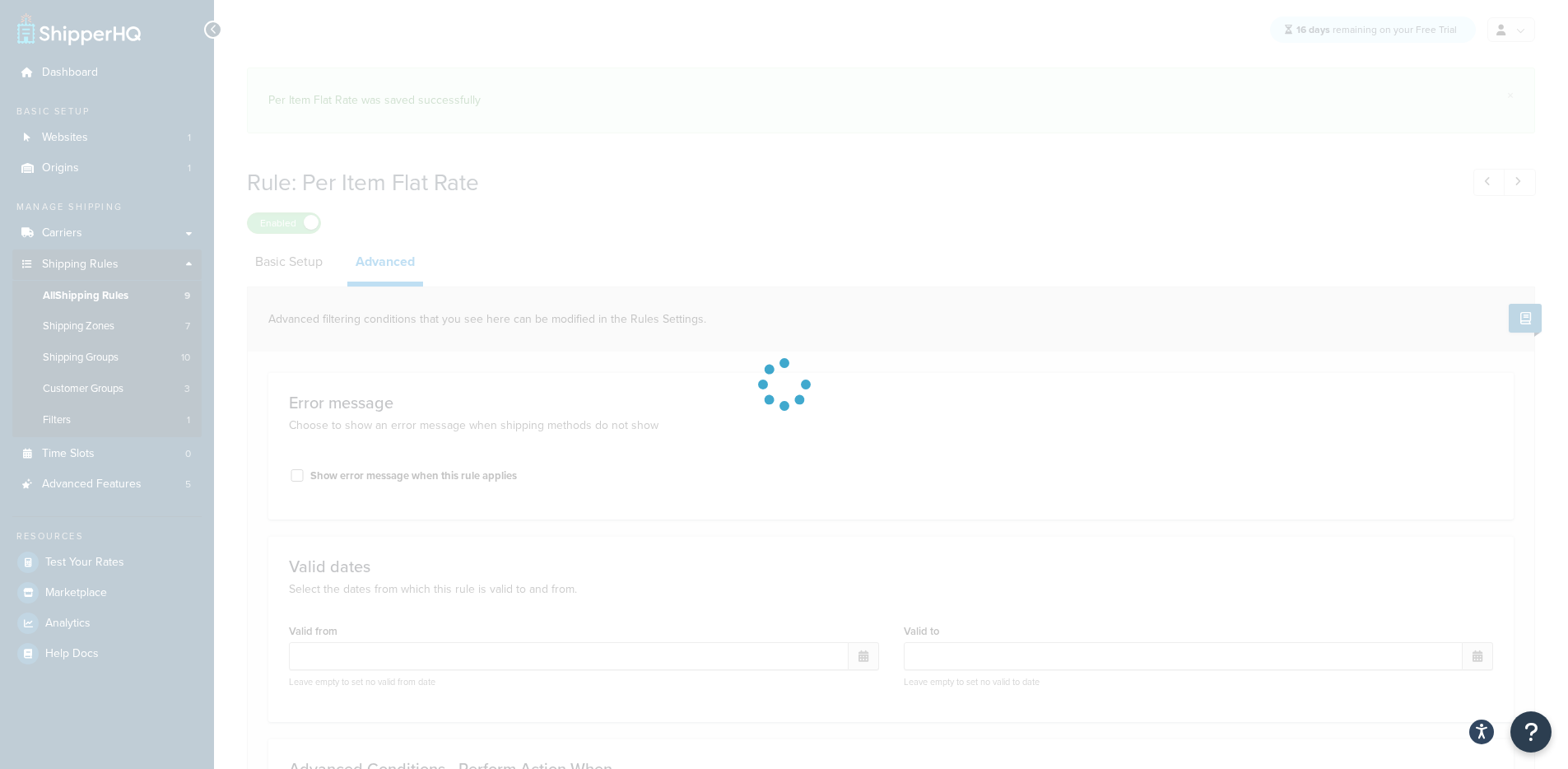
select select "shipping_price"
